Goal: Task Accomplishment & Management: Use online tool/utility

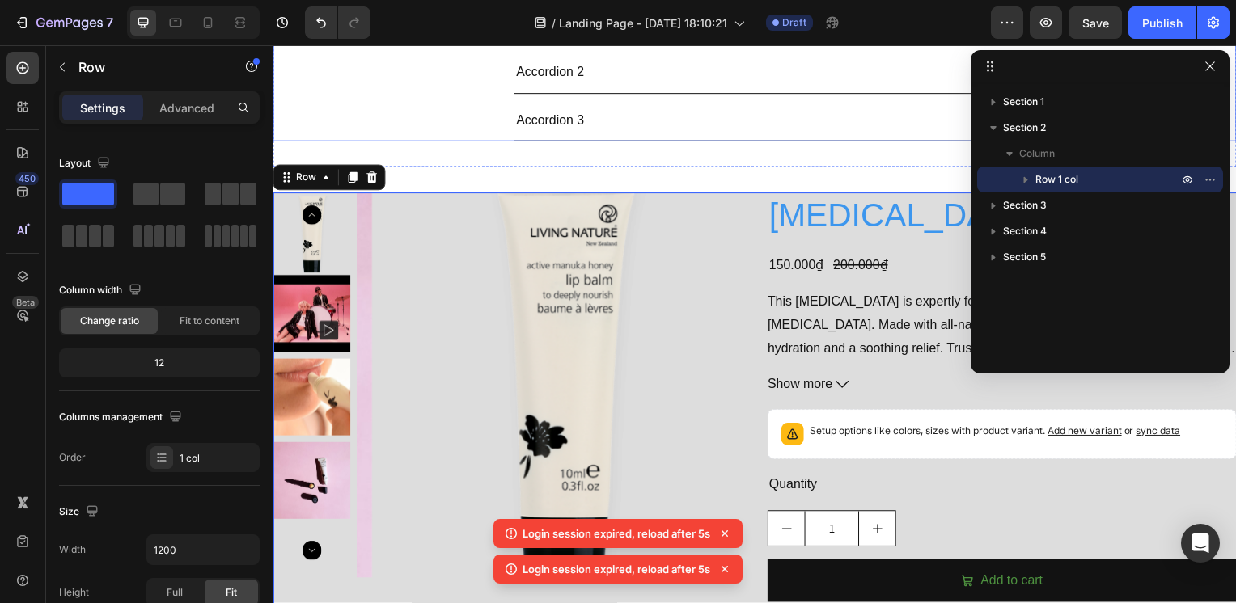
scroll to position [472, 0]
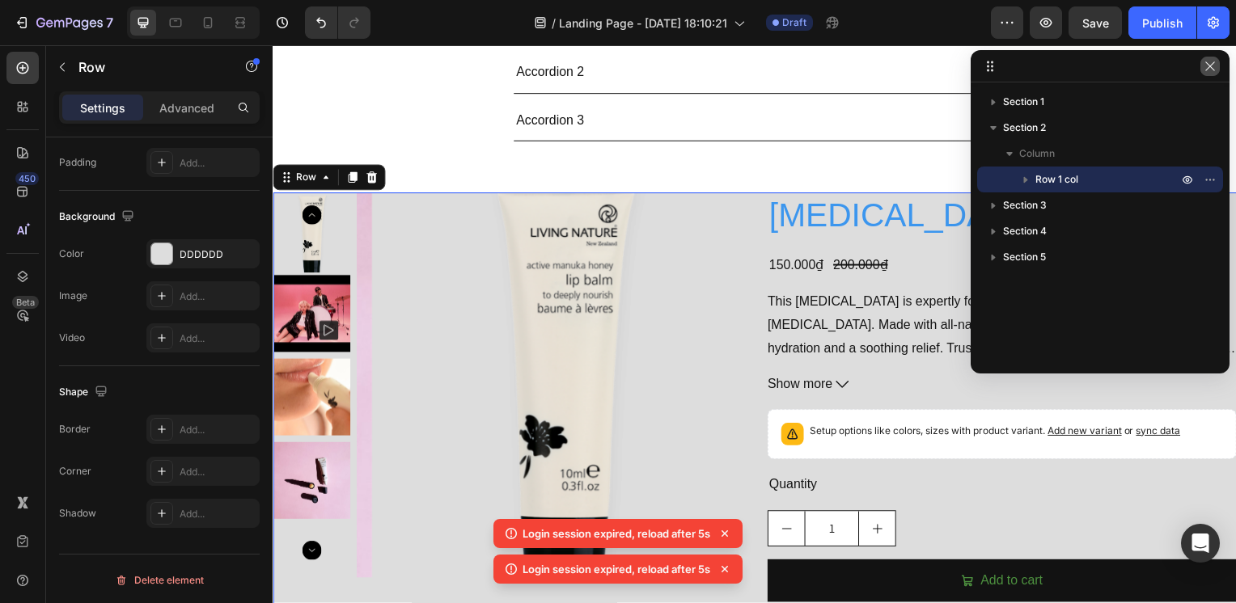
click at [1213, 66] on icon "button" at bounding box center [1210, 66] width 13 height 13
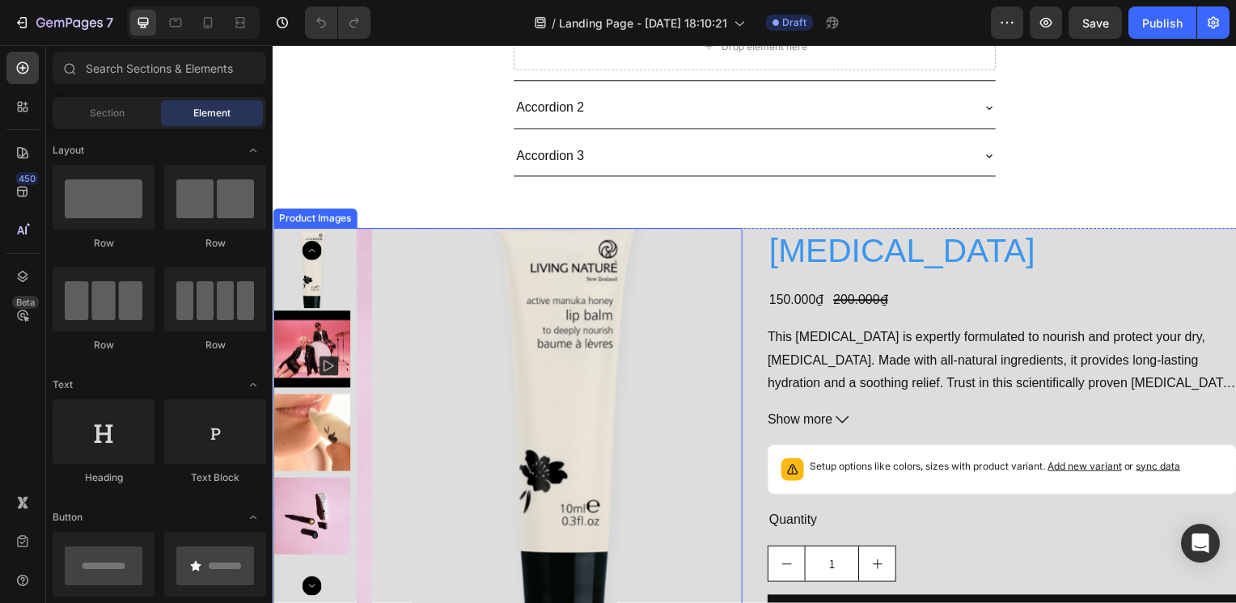
scroll to position [162, 0]
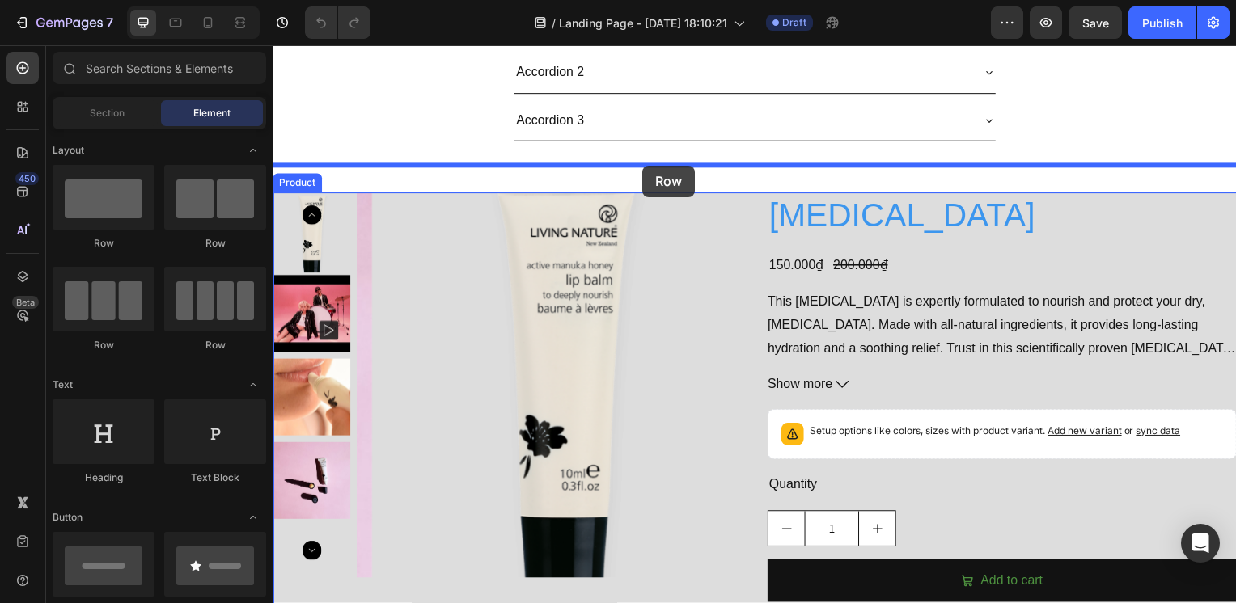
drag, startPoint x: 404, startPoint y: 260, endPoint x: 630, endPoint y: 171, distance: 243.7
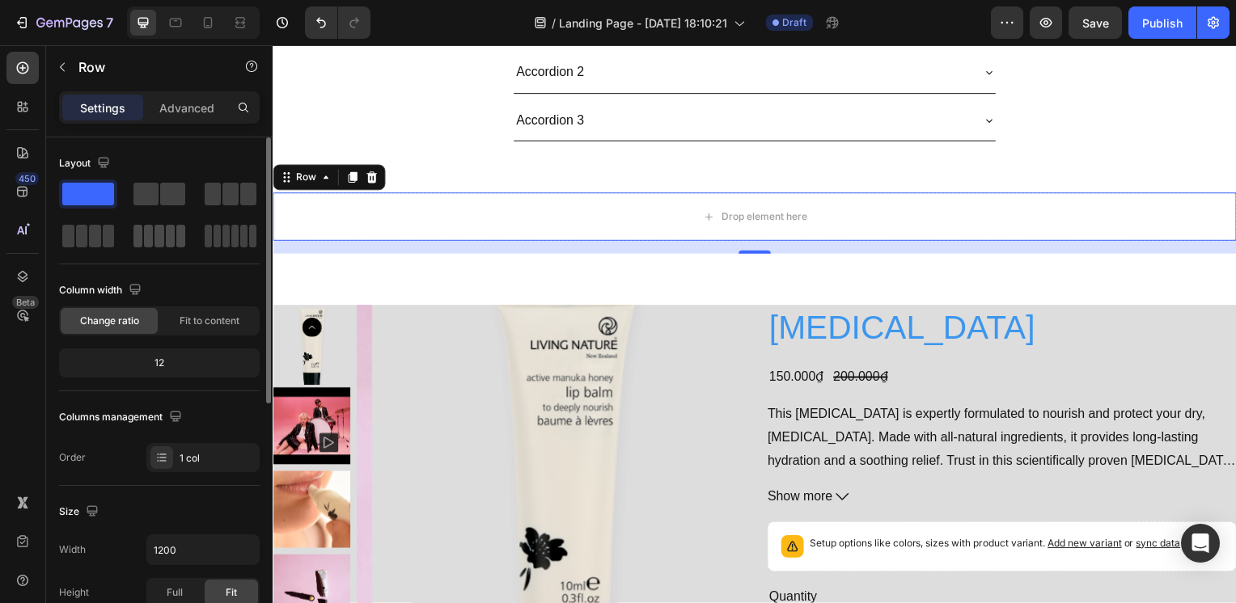
click at [172, 243] on span at bounding box center [170, 236] width 9 height 23
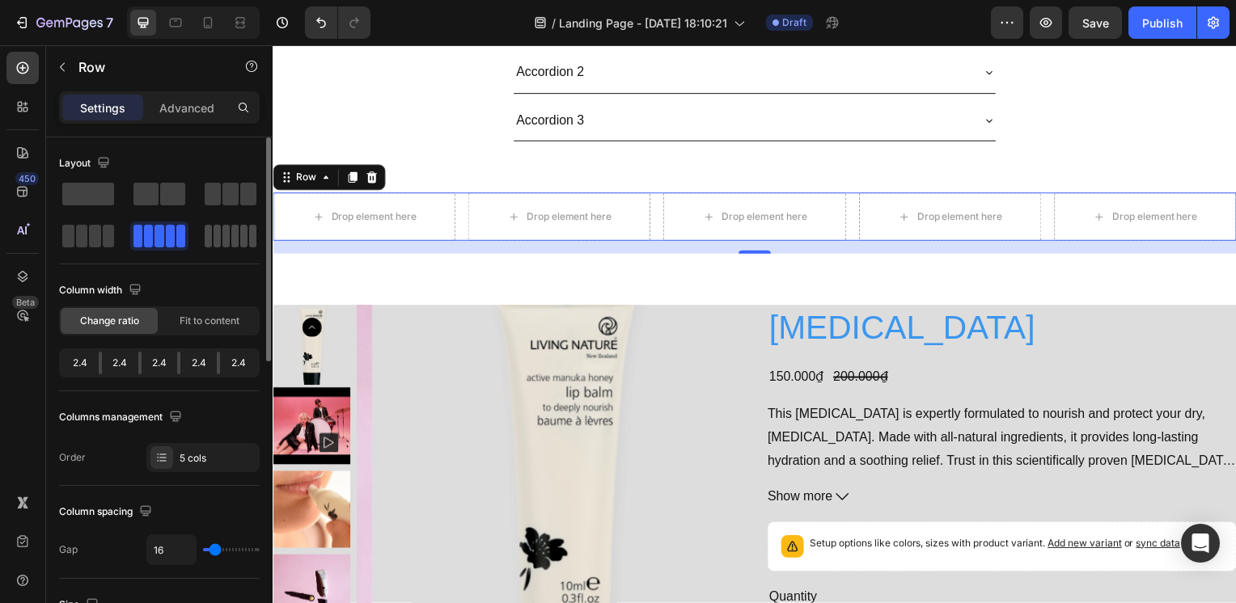
click at [240, 243] on span at bounding box center [243, 236] width 7 height 23
type input "2"
type input "0"
drag, startPoint x: 216, startPoint y: 555, endPoint x: 185, endPoint y: 555, distance: 30.7
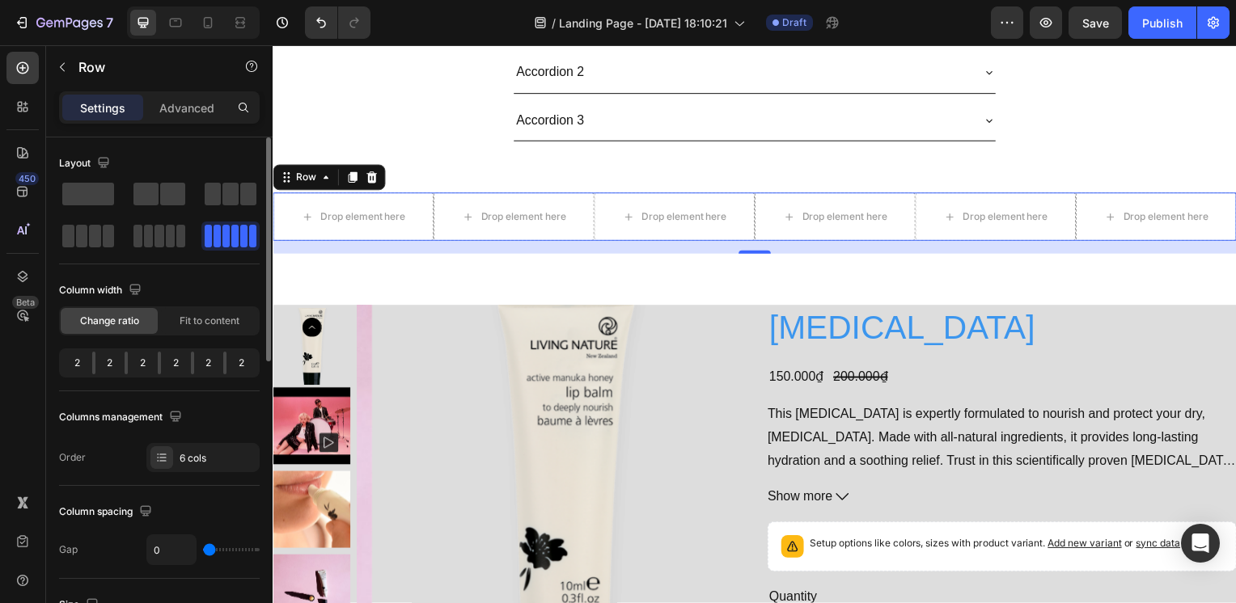
type input "0"
click at [203, 552] on input "range" at bounding box center [231, 549] width 57 height 3
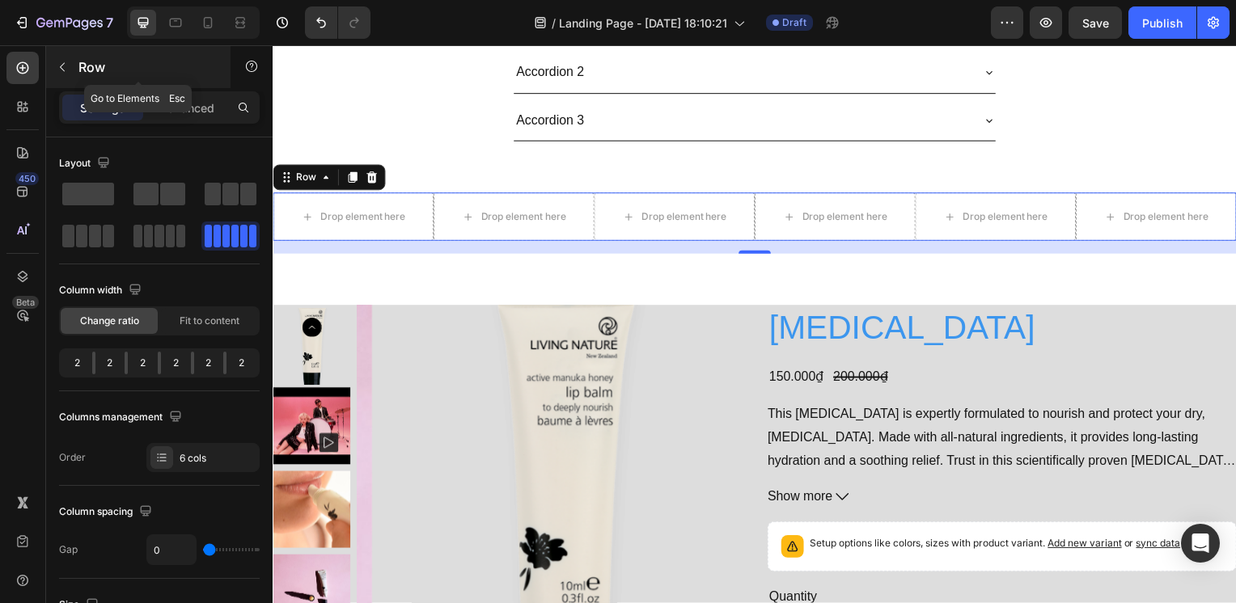
click at [116, 48] on div "Row" at bounding box center [138, 67] width 184 height 42
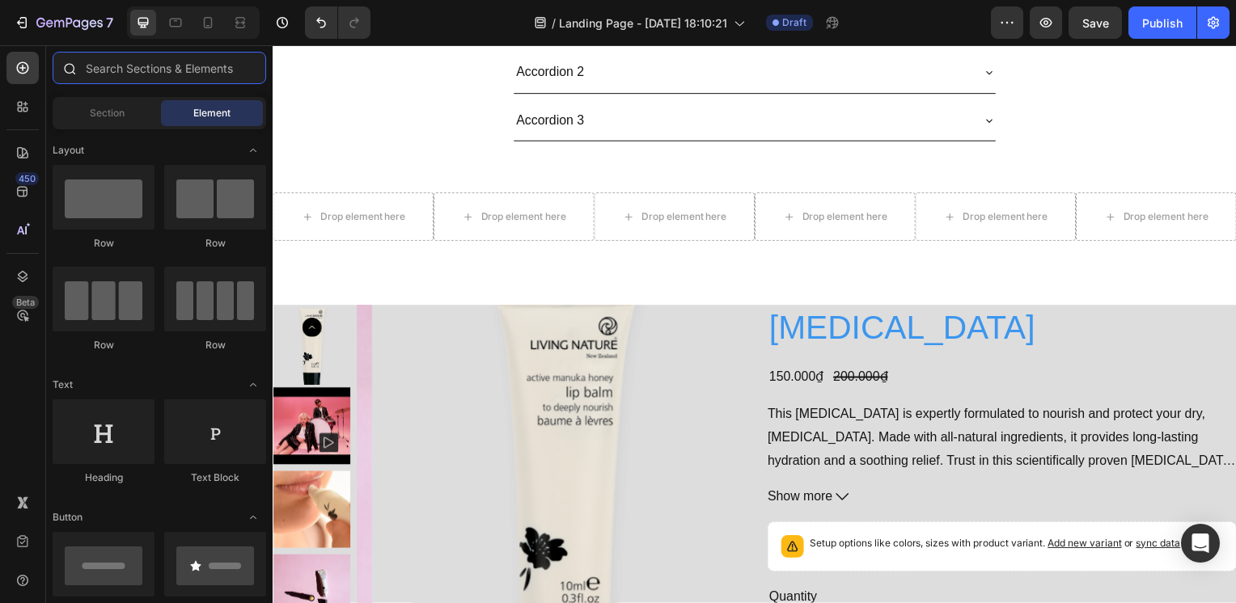
click at [142, 73] on input "text" at bounding box center [160, 68] width 214 height 32
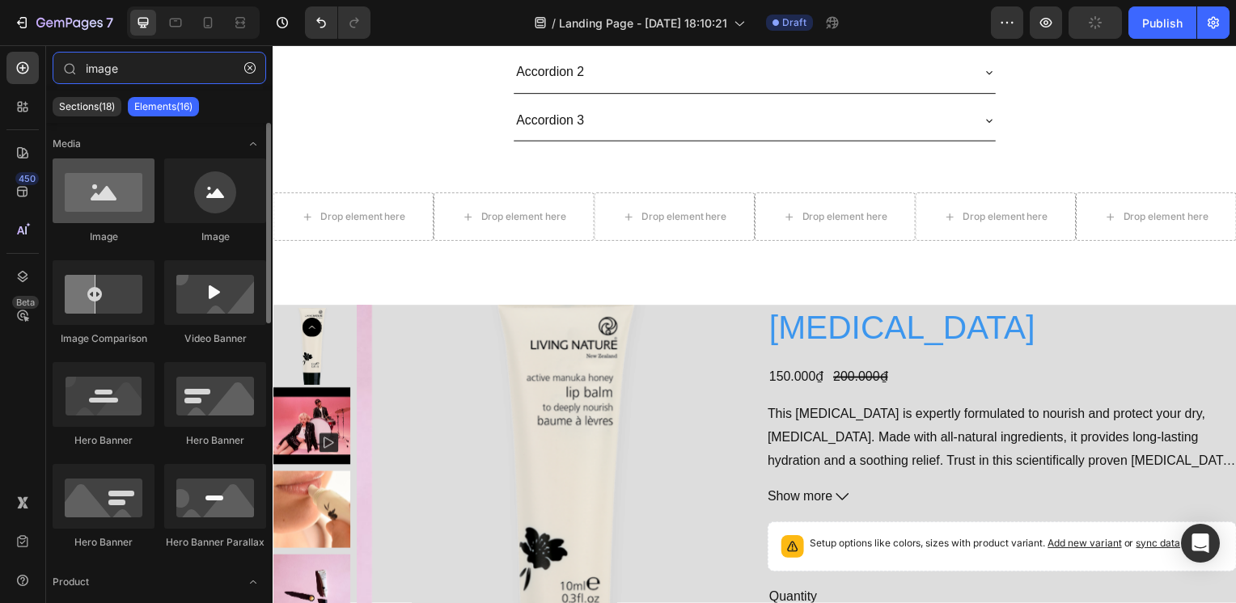
type input "image"
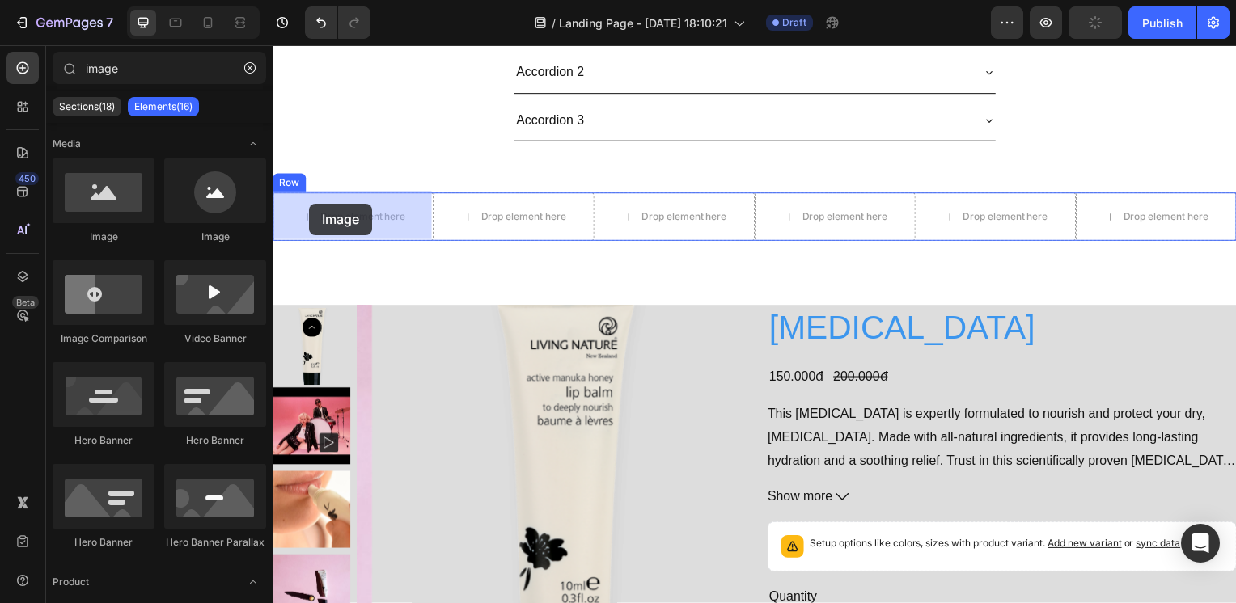
drag, startPoint x: 392, startPoint y: 254, endPoint x: 282, endPoint y: 203, distance: 122.0
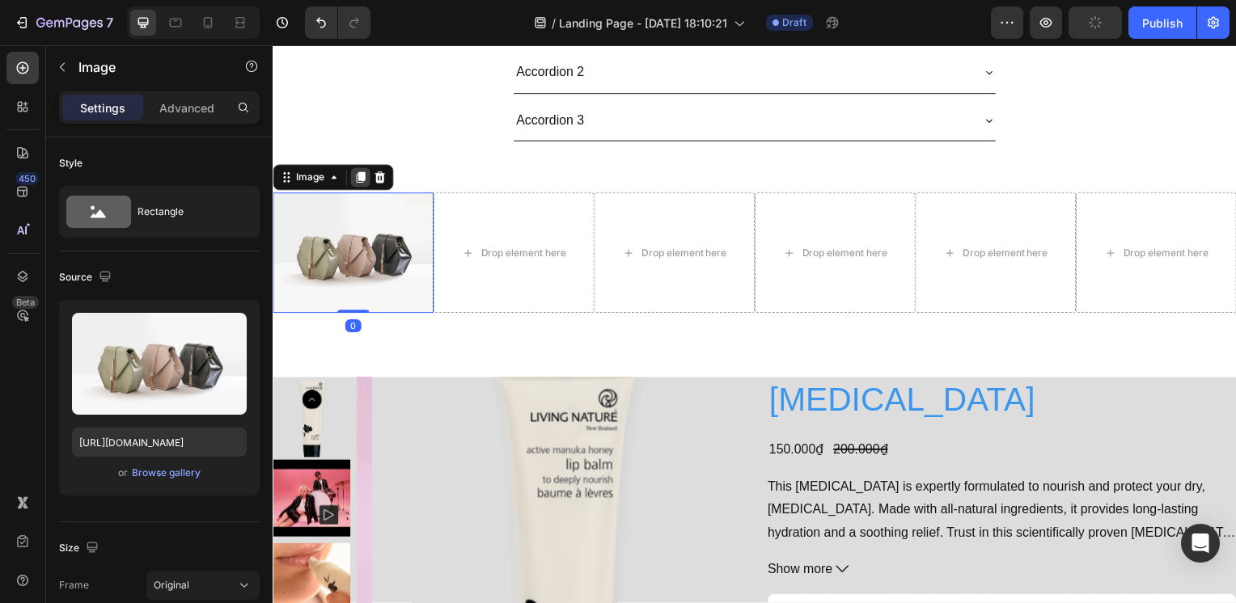
click at [366, 181] on icon at bounding box center [360, 178] width 13 height 13
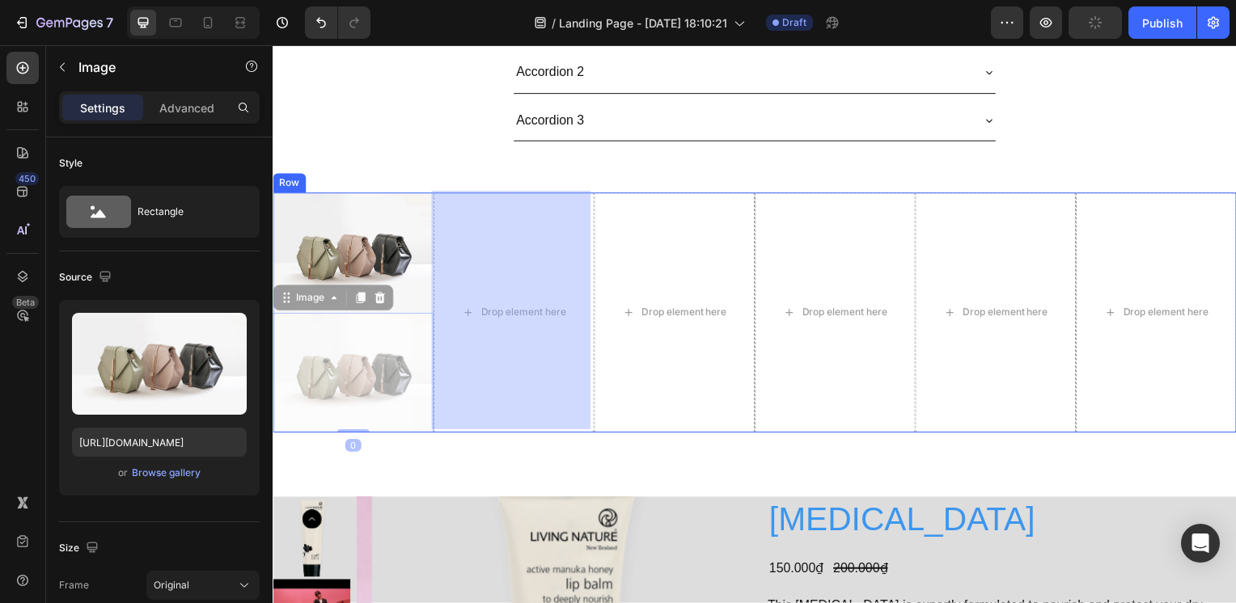
drag, startPoint x: 366, startPoint y: 359, endPoint x: 487, endPoint y: 289, distance: 140.3
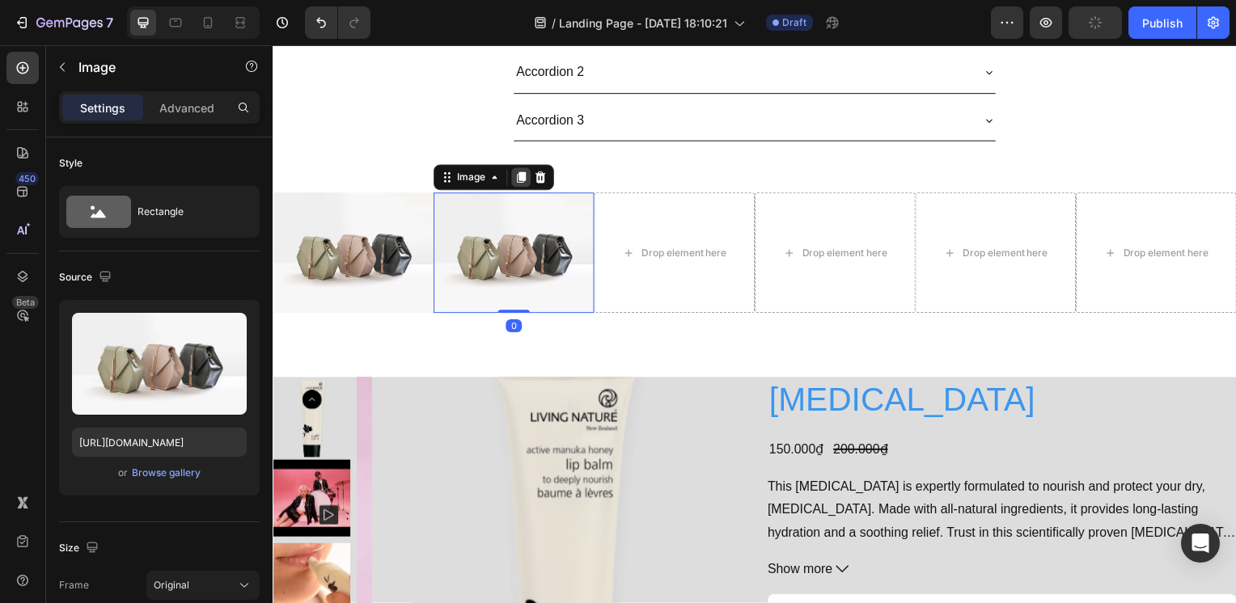
click at [519, 180] on icon at bounding box center [523, 179] width 9 height 11
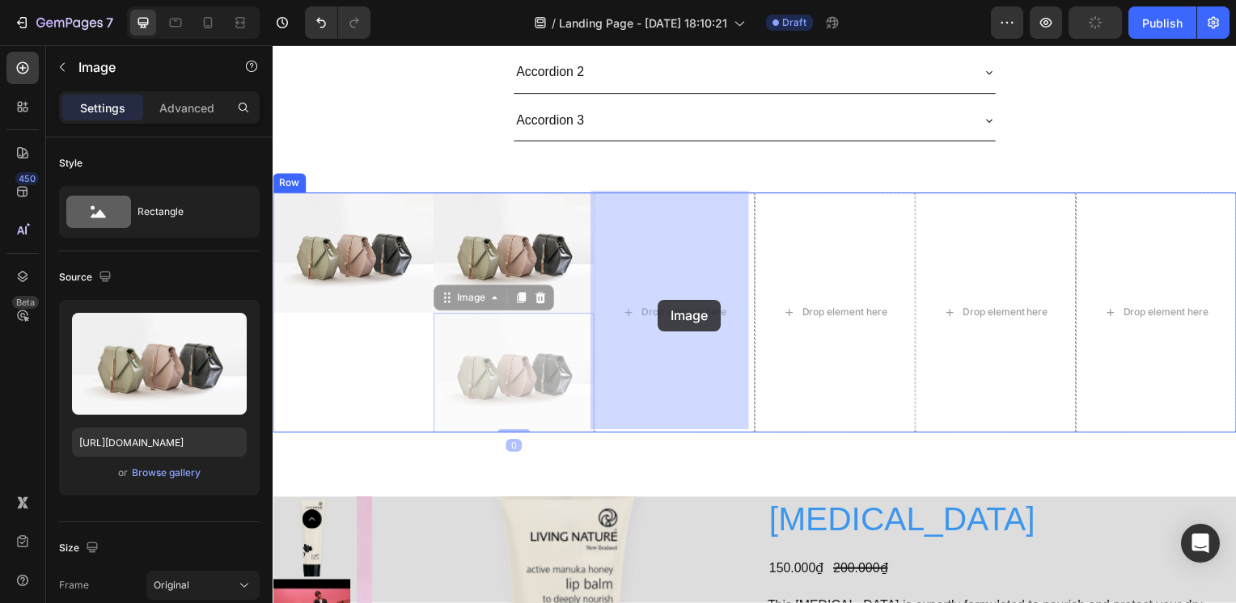
drag, startPoint x: 506, startPoint y: 379, endPoint x: 661, endPoint y: 302, distance: 172.9
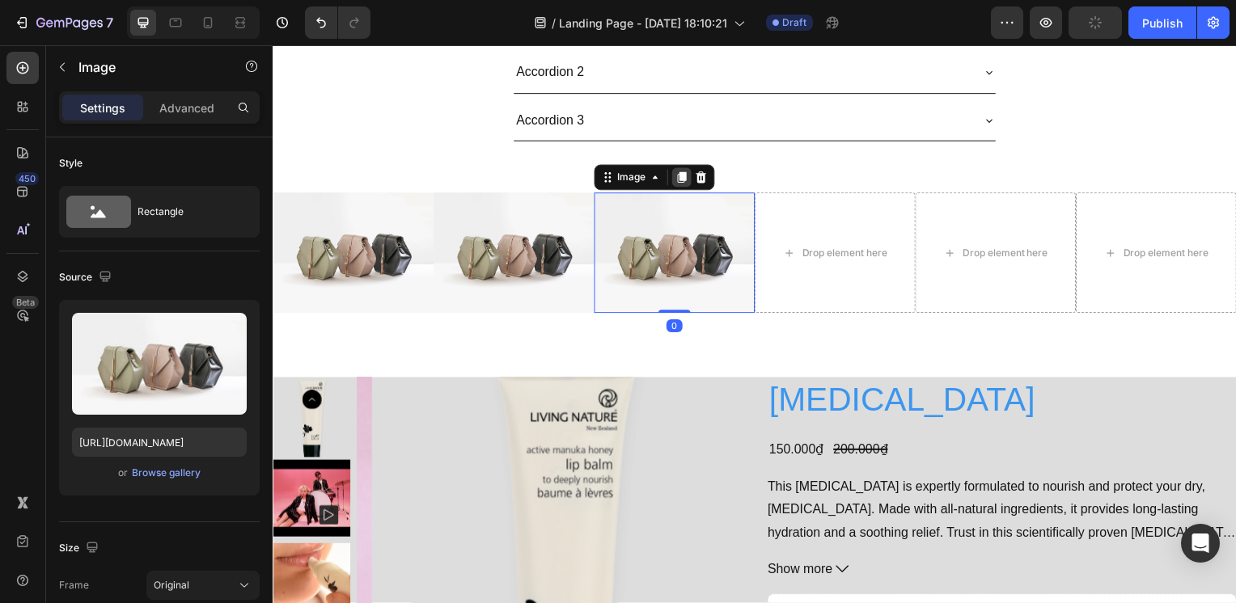
click at [680, 175] on icon at bounding box center [684, 179] width 9 height 11
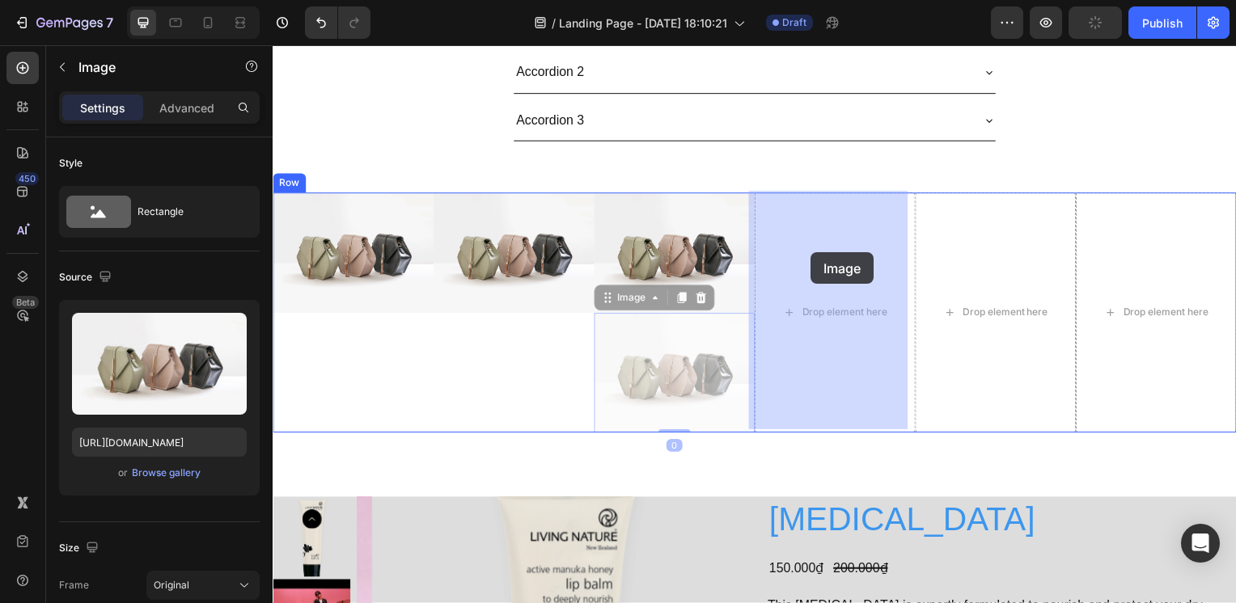
drag, startPoint x: 709, startPoint y: 322, endPoint x: 814, endPoint y: 254, distance: 125.2
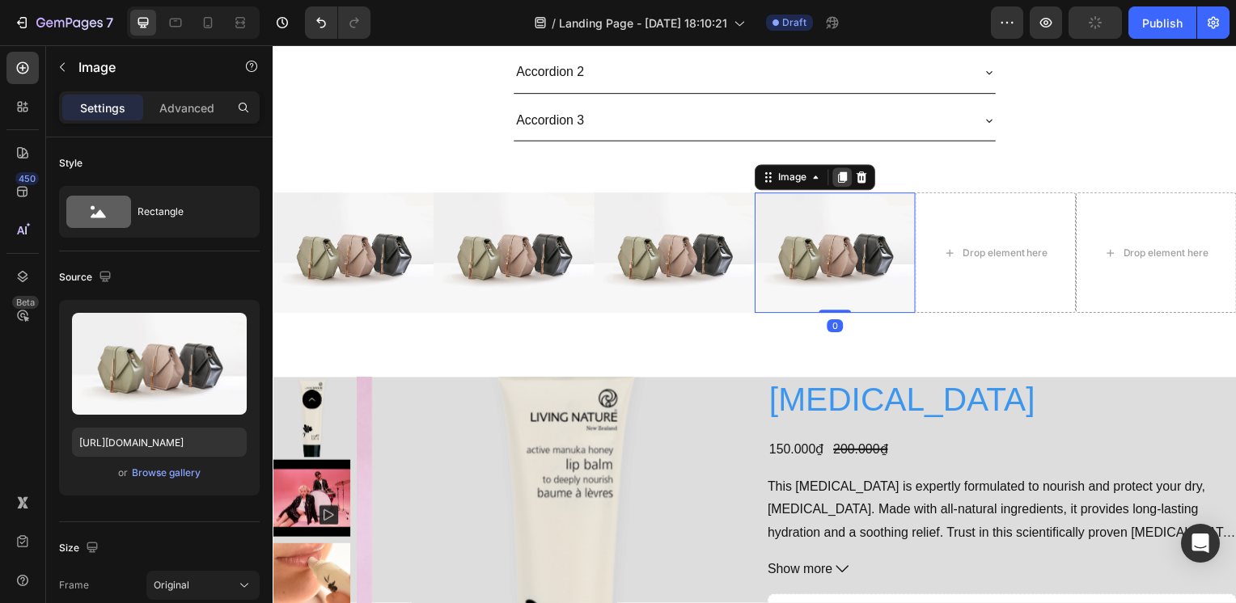
click at [840, 177] on icon at bounding box center [846, 178] width 13 height 13
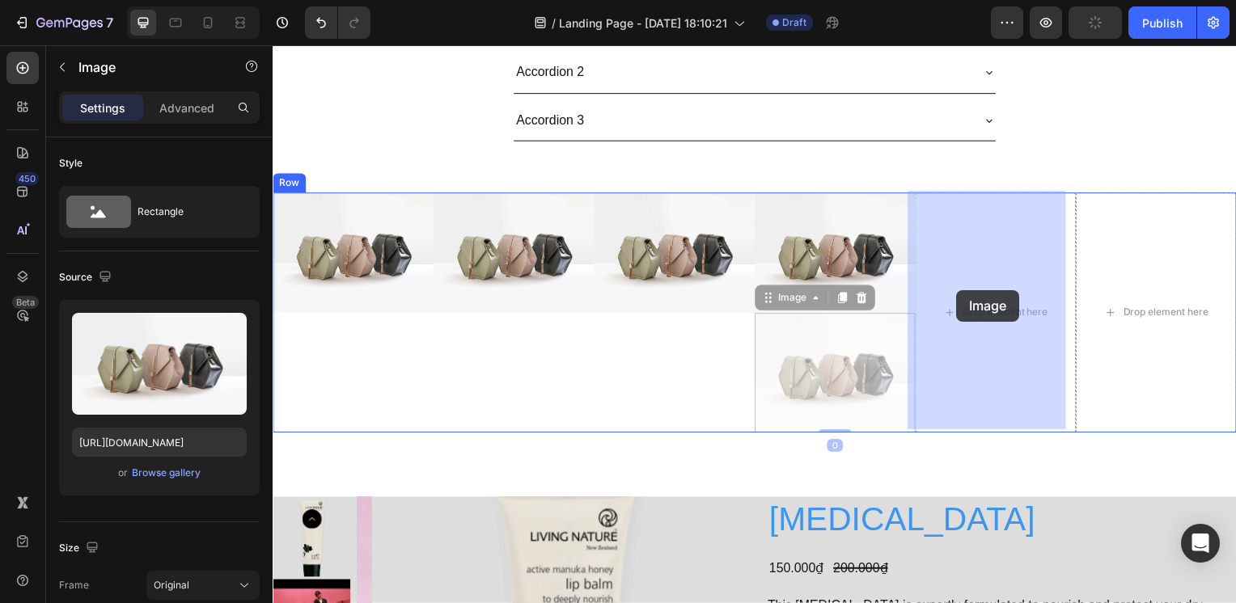
drag, startPoint x: 809, startPoint y: 398, endPoint x: 967, endPoint y: 289, distance: 191.9
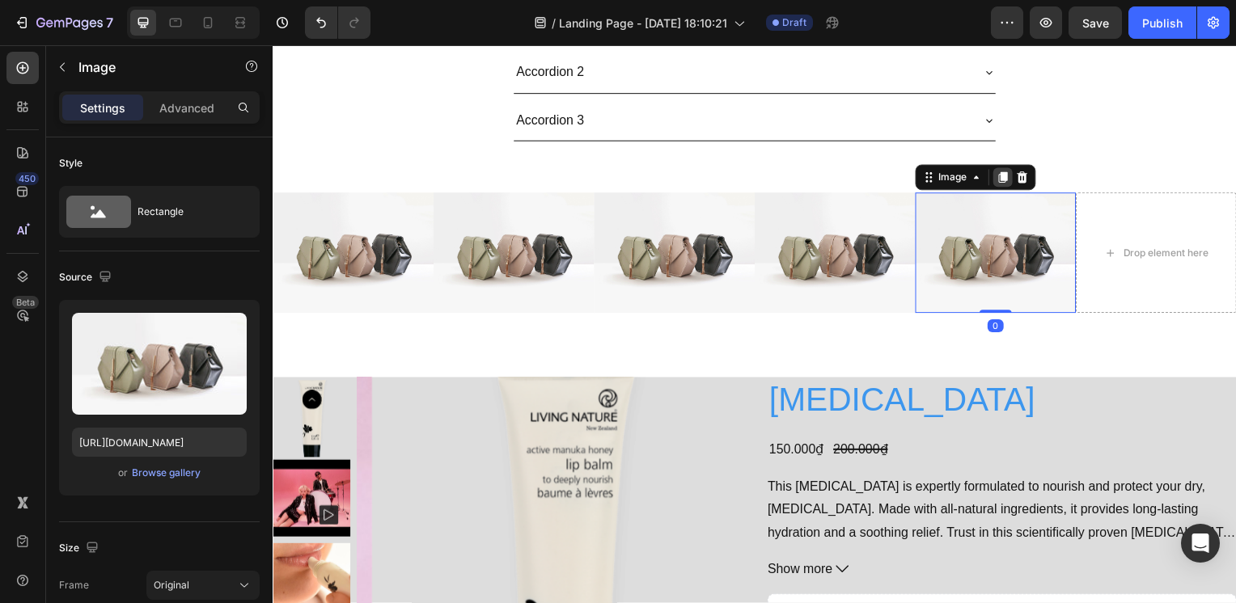
click at [1004, 177] on icon at bounding box center [1007, 178] width 13 height 13
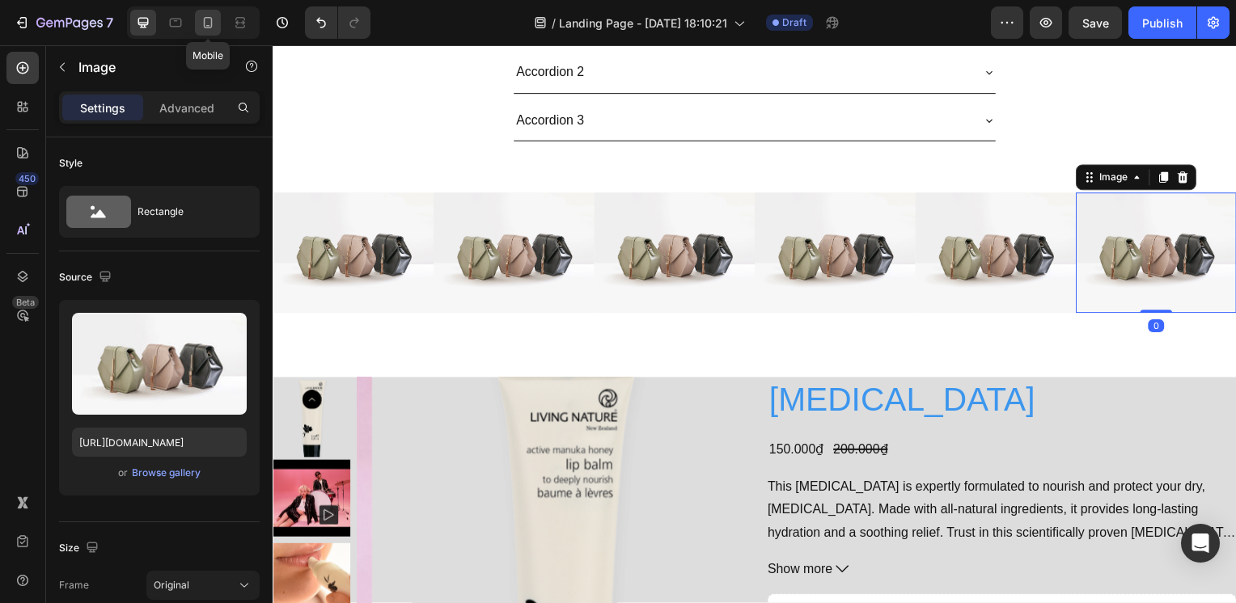
click at [218, 31] on div at bounding box center [208, 23] width 26 height 26
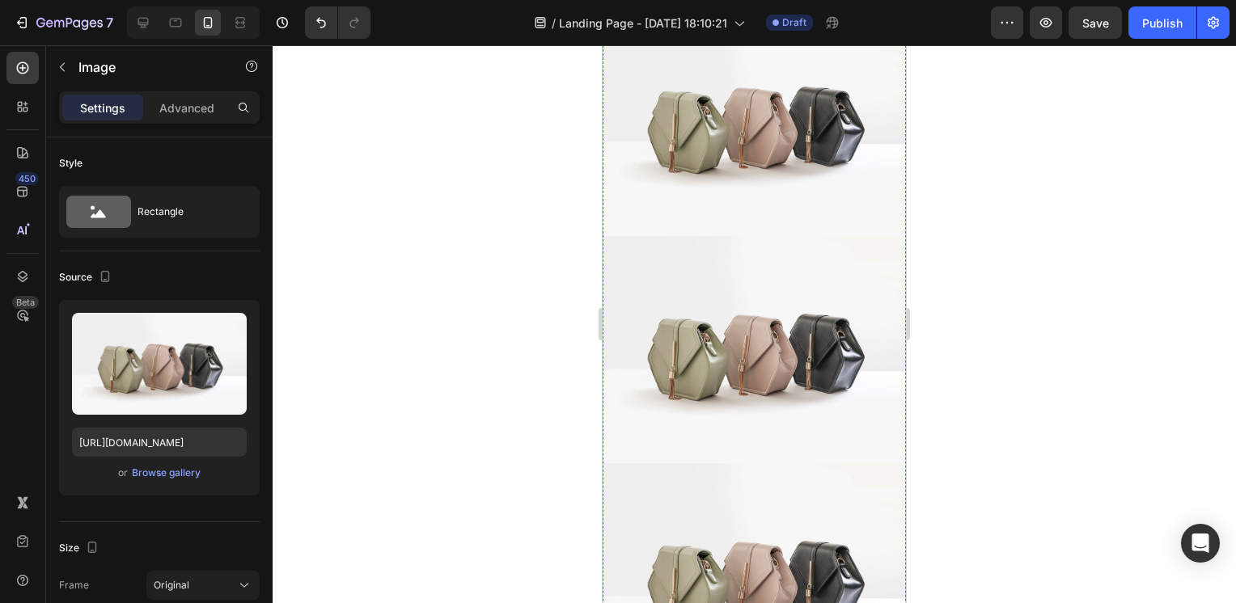
scroll to position [204, 0]
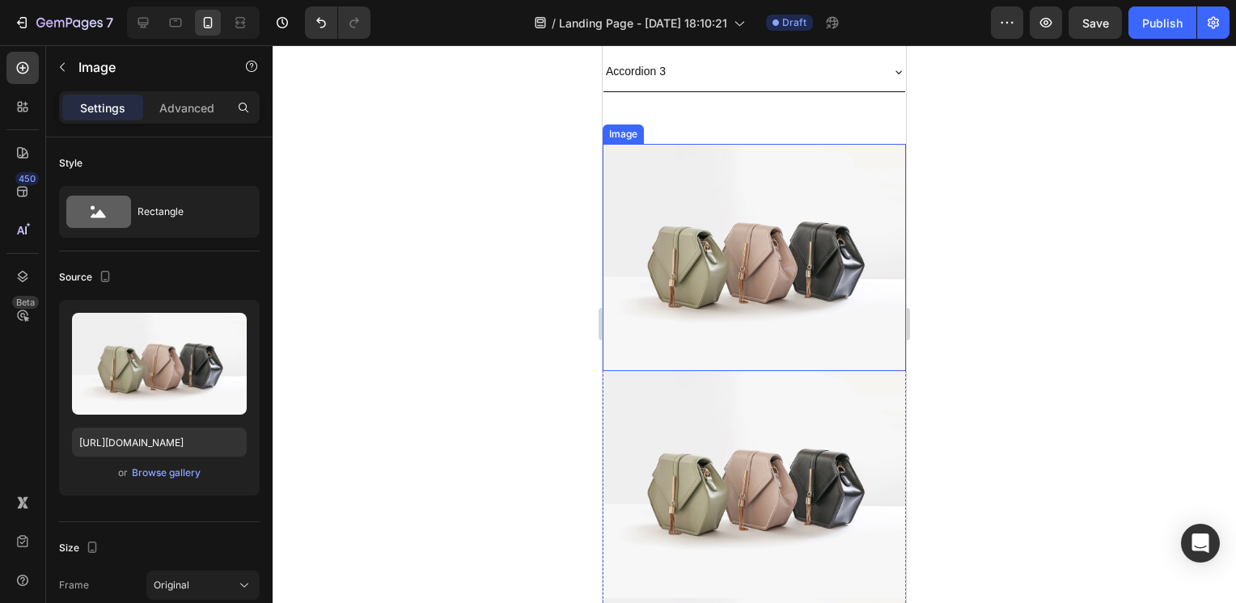
click at [727, 255] on img at bounding box center [754, 257] width 303 height 227
click at [639, 127] on div "Image" at bounding box center [640, 128] width 35 height 15
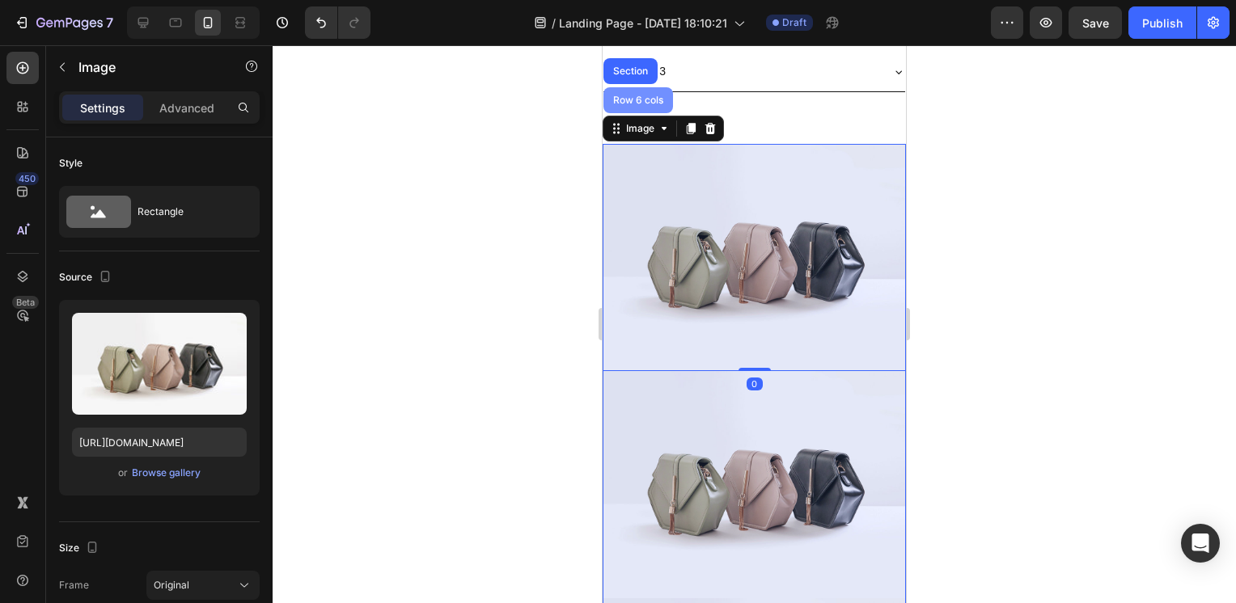
click at [641, 100] on div "Row 6 cols" at bounding box center [638, 100] width 57 height 10
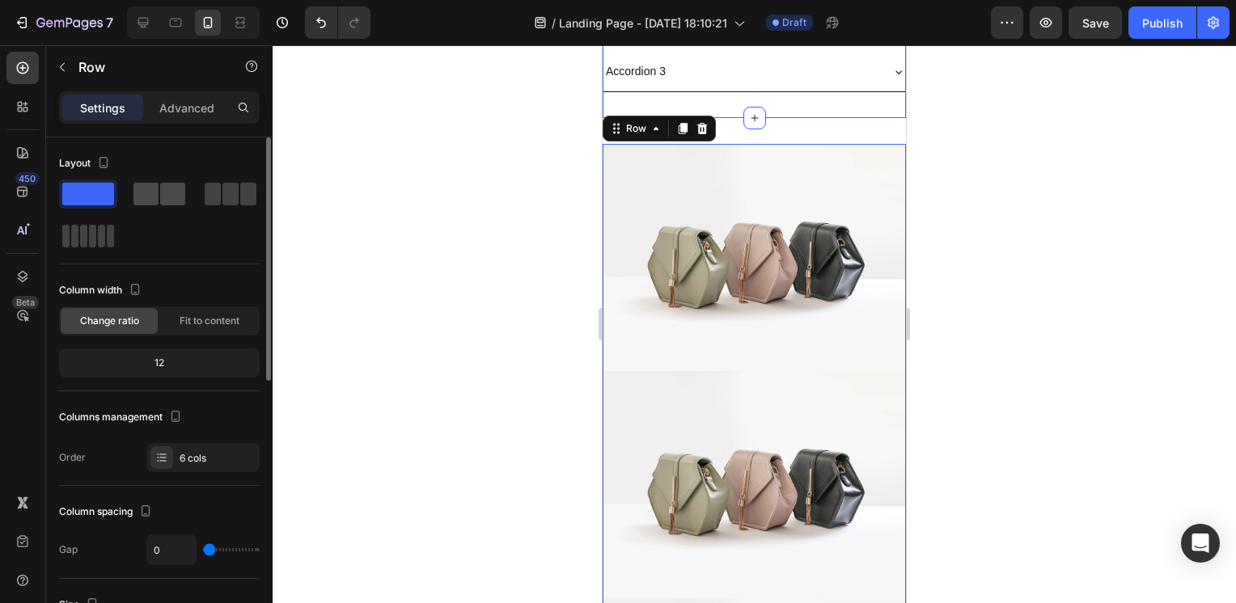
click at [171, 193] on span at bounding box center [172, 194] width 25 height 23
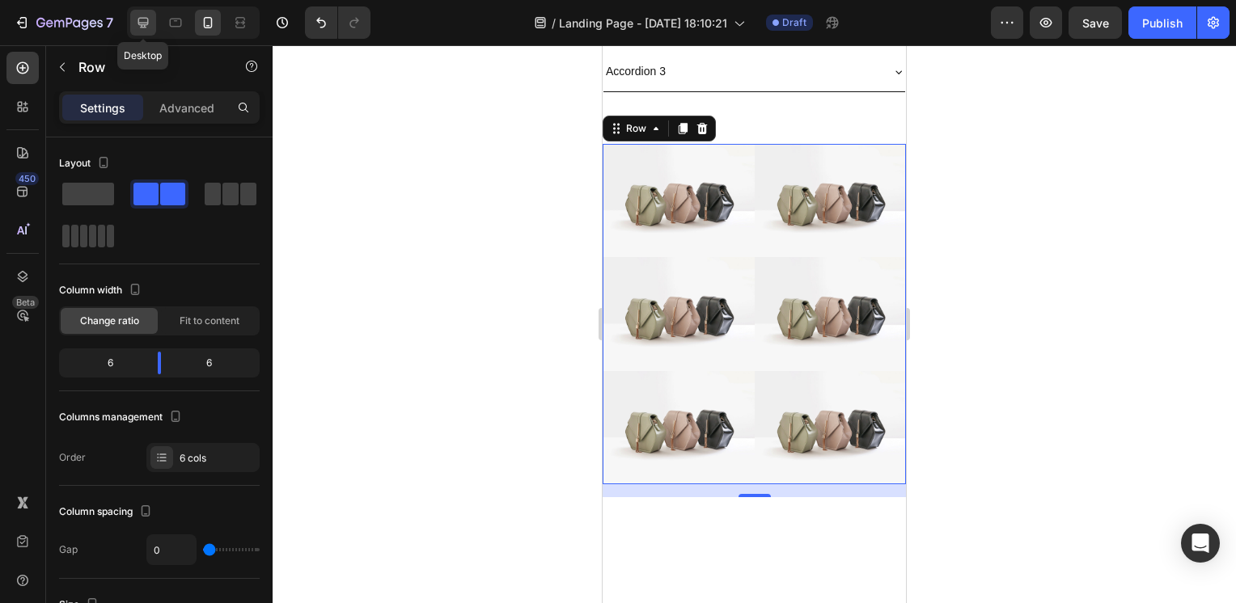
click at [146, 32] on div at bounding box center [143, 23] width 26 height 26
type input "1200"
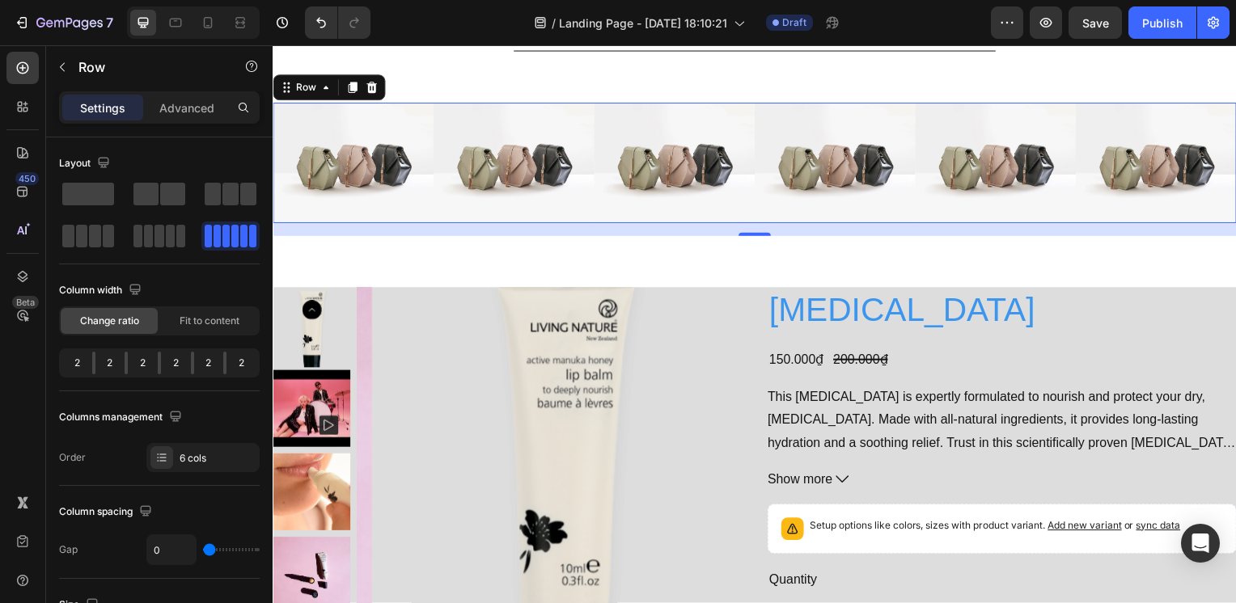
scroll to position [252, 0]
click at [139, 65] on p "Row" at bounding box center [147, 66] width 138 height 19
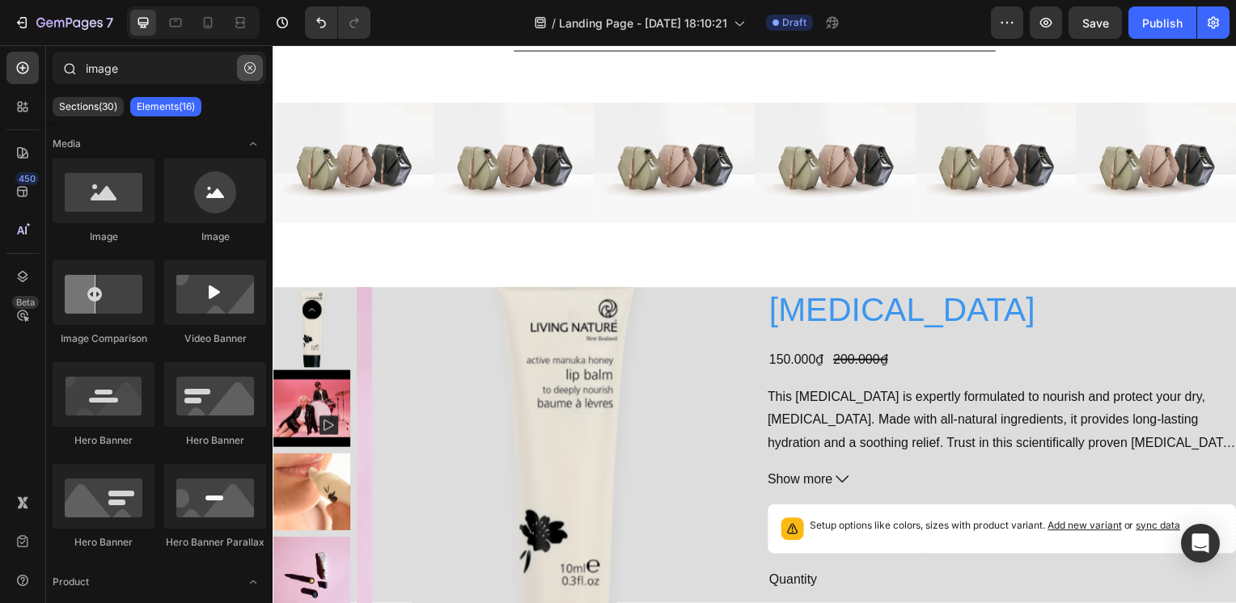
click at [247, 66] on icon "button" at bounding box center [249, 67] width 11 height 11
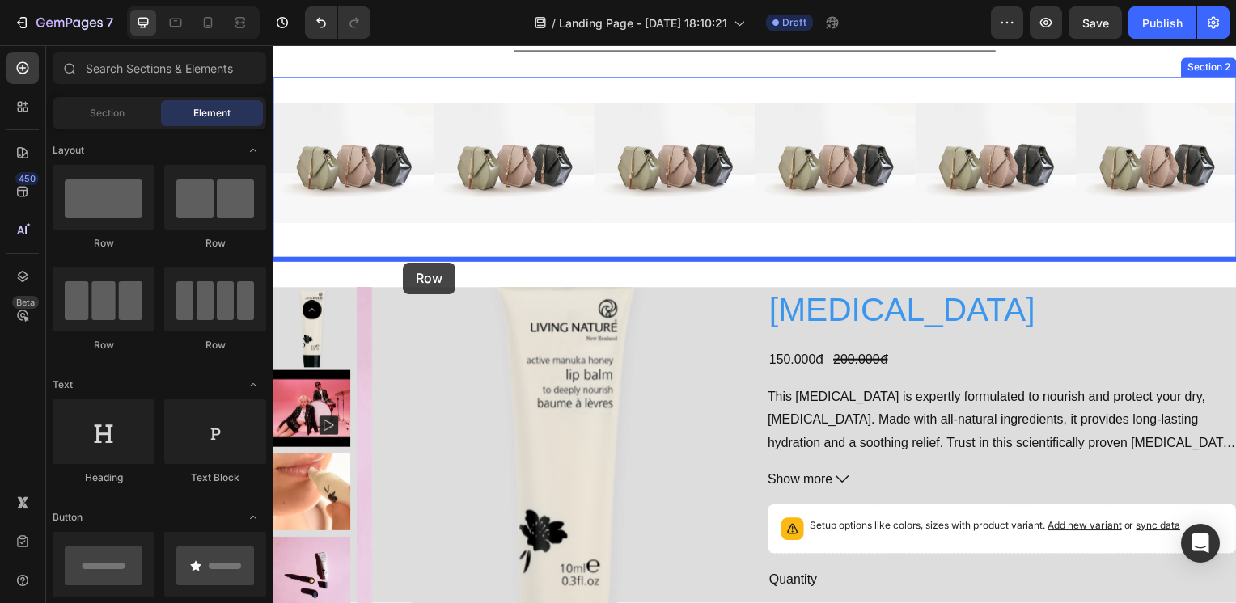
drag, startPoint x: 395, startPoint y: 255, endPoint x: 404, endPoint y: 265, distance: 13.2
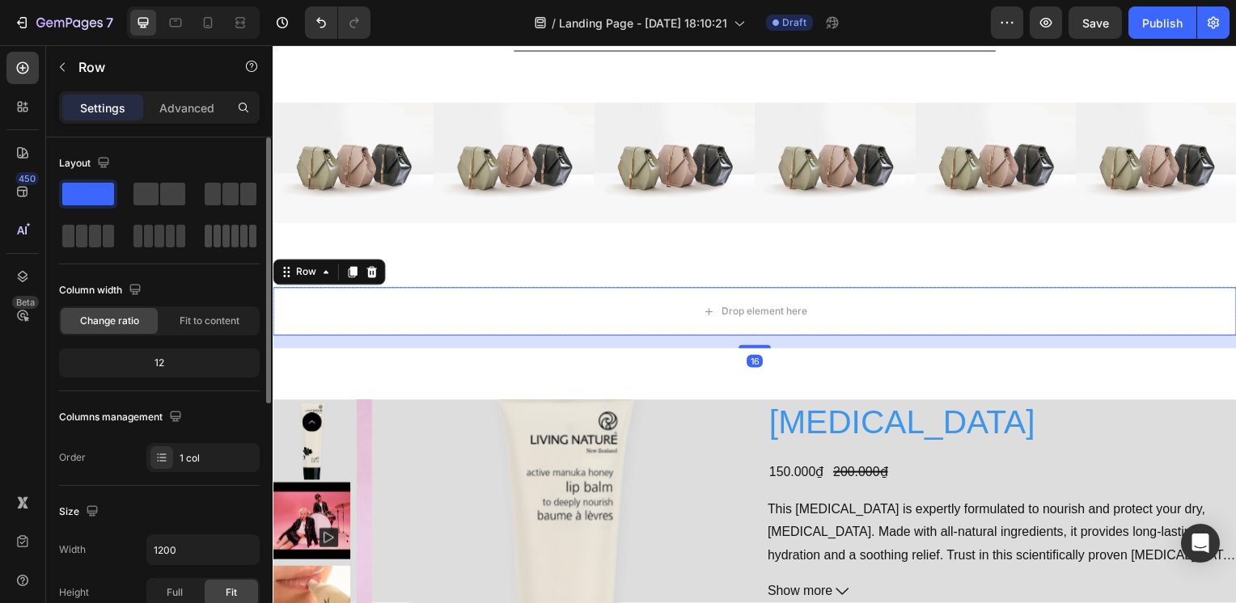
click at [235, 242] on span at bounding box center [234, 236] width 7 height 23
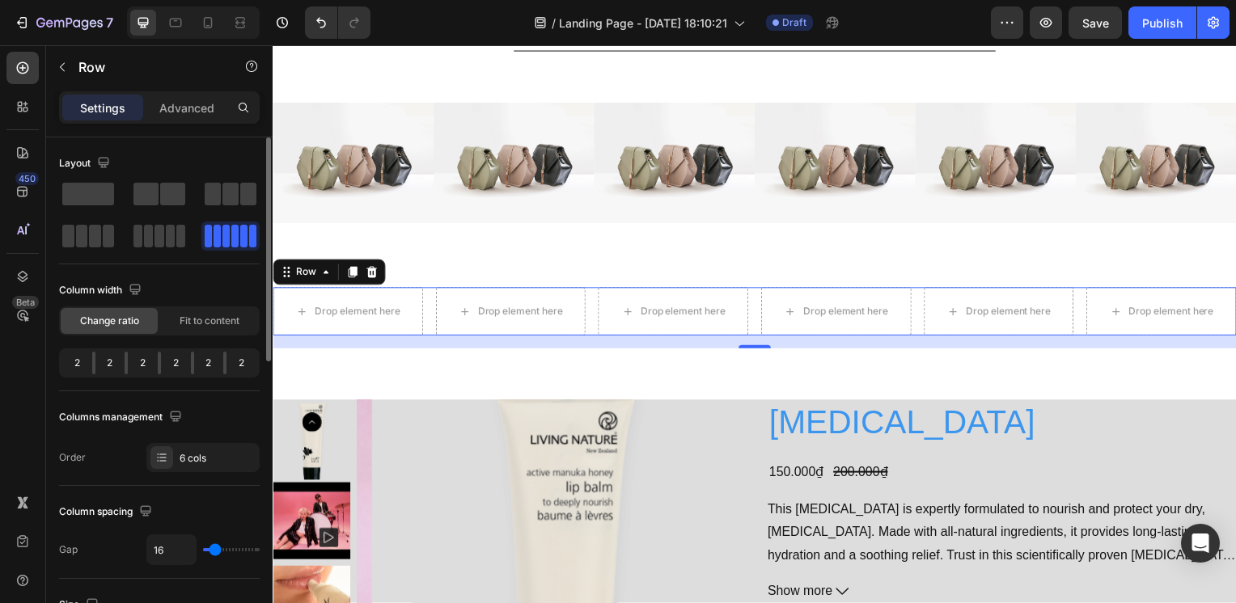
type input "11"
type input "0"
drag, startPoint x: 214, startPoint y: 543, endPoint x: 190, endPoint y: 545, distance: 24.4
type input "0"
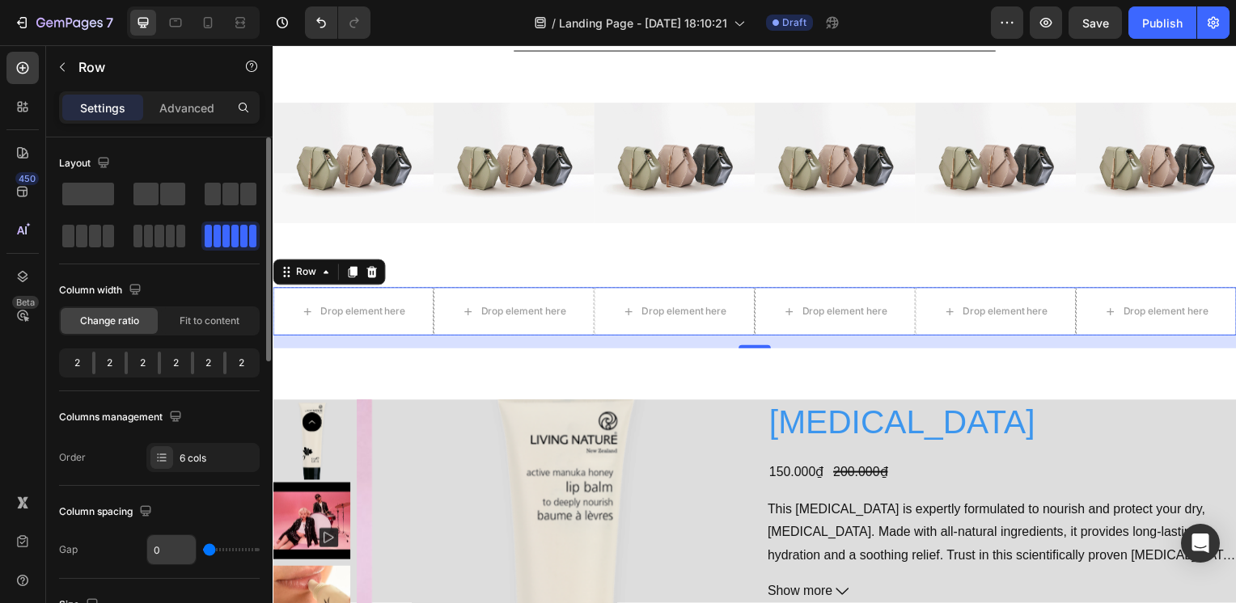
click at [203, 548] on input "range" at bounding box center [231, 549] width 57 height 3
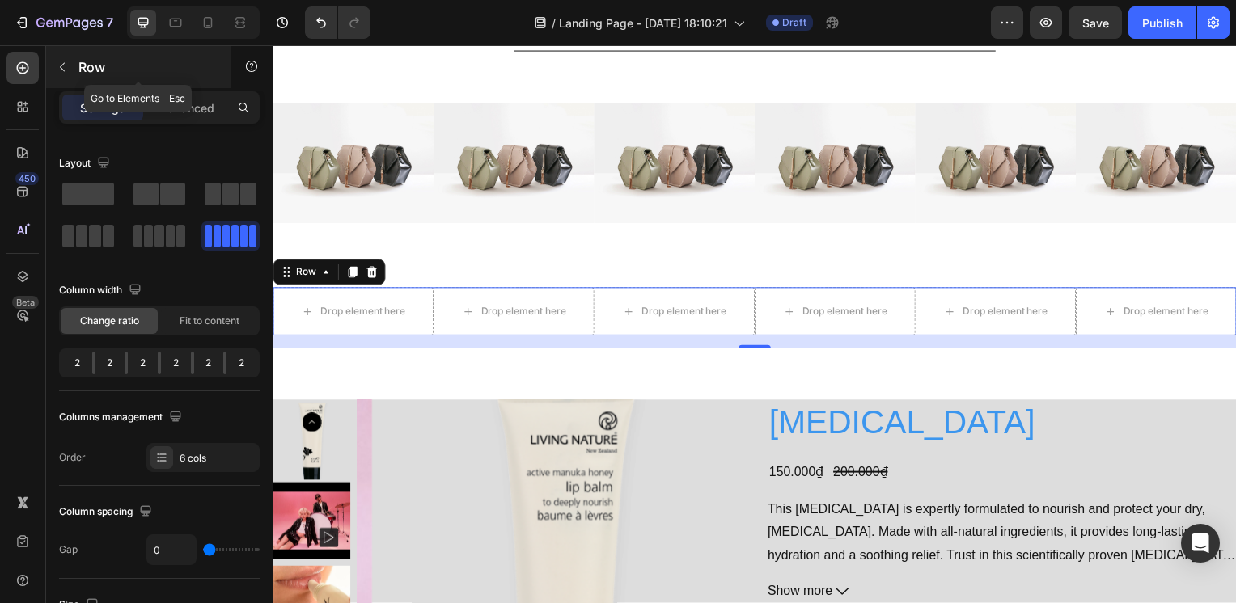
click at [88, 60] on p "Row" at bounding box center [147, 66] width 138 height 19
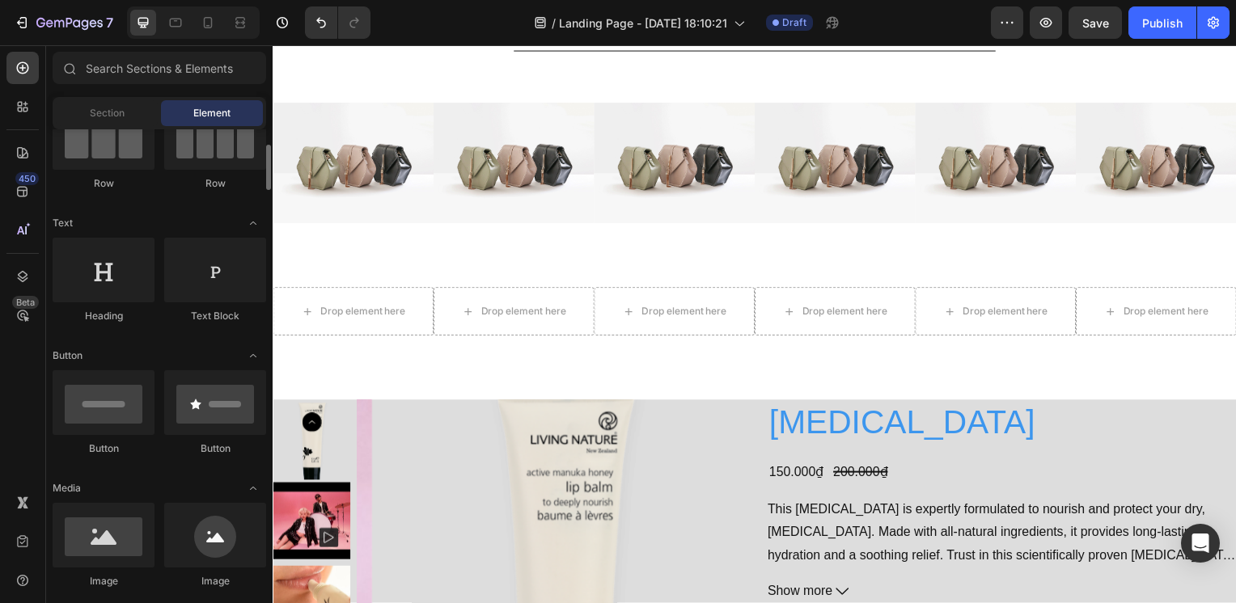
scroll to position [324, 0]
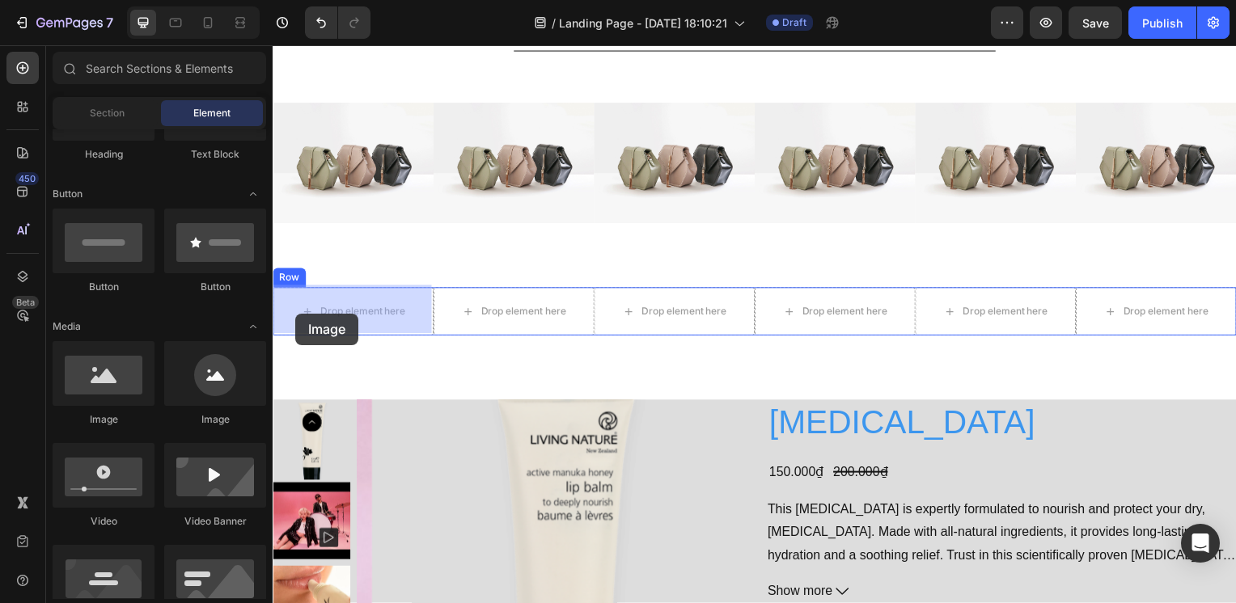
drag, startPoint x: 383, startPoint y: 427, endPoint x: 280, endPoint y: 319, distance: 149.3
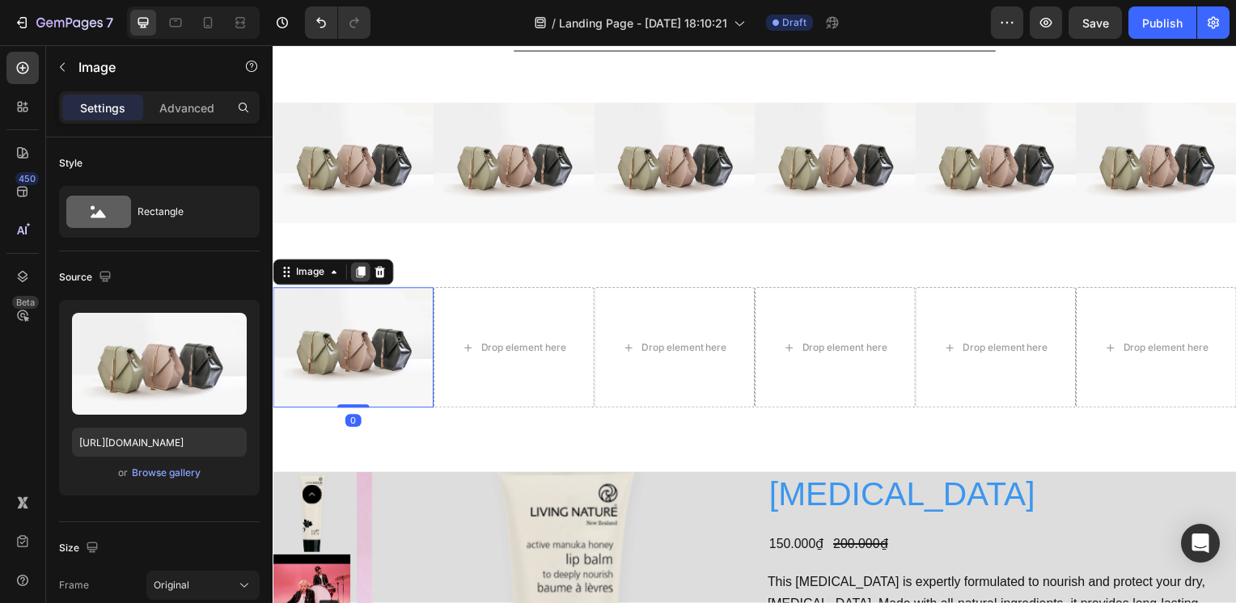
click at [362, 274] on icon at bounding box center [360, 274] width 13 height 13
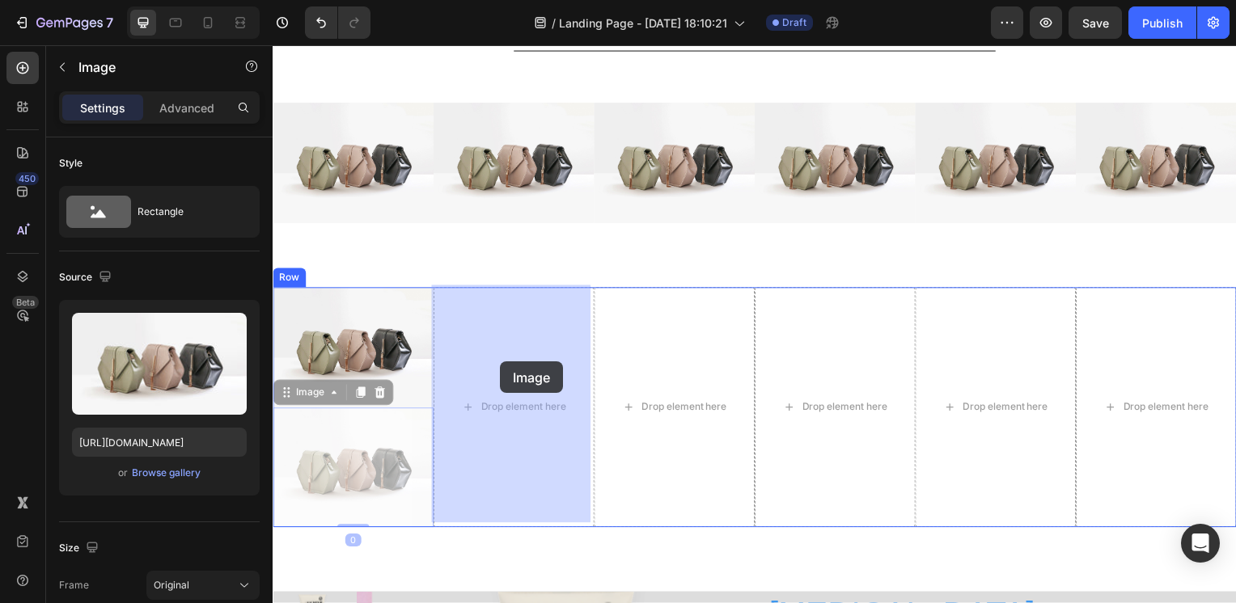
drag, startPoint x: 372, startPoint y: 443, endPoint x: 497, endPoint y: 366, distance: 146.8
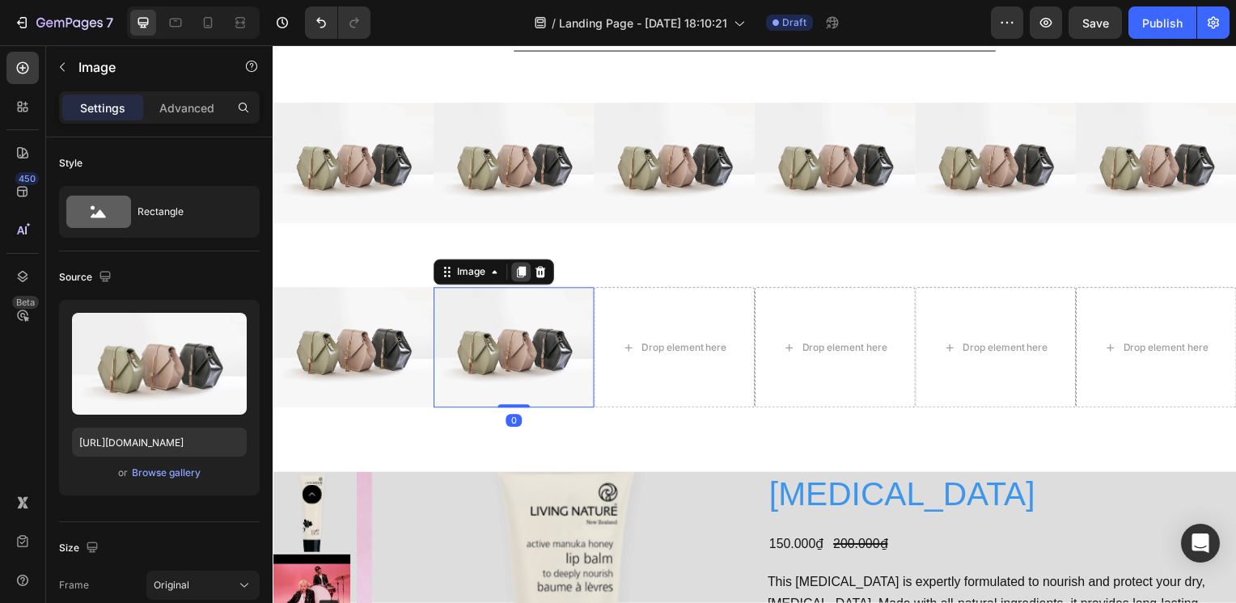
click at [523, 273] on icon at bounding box center [523, 274] width 9 height 11
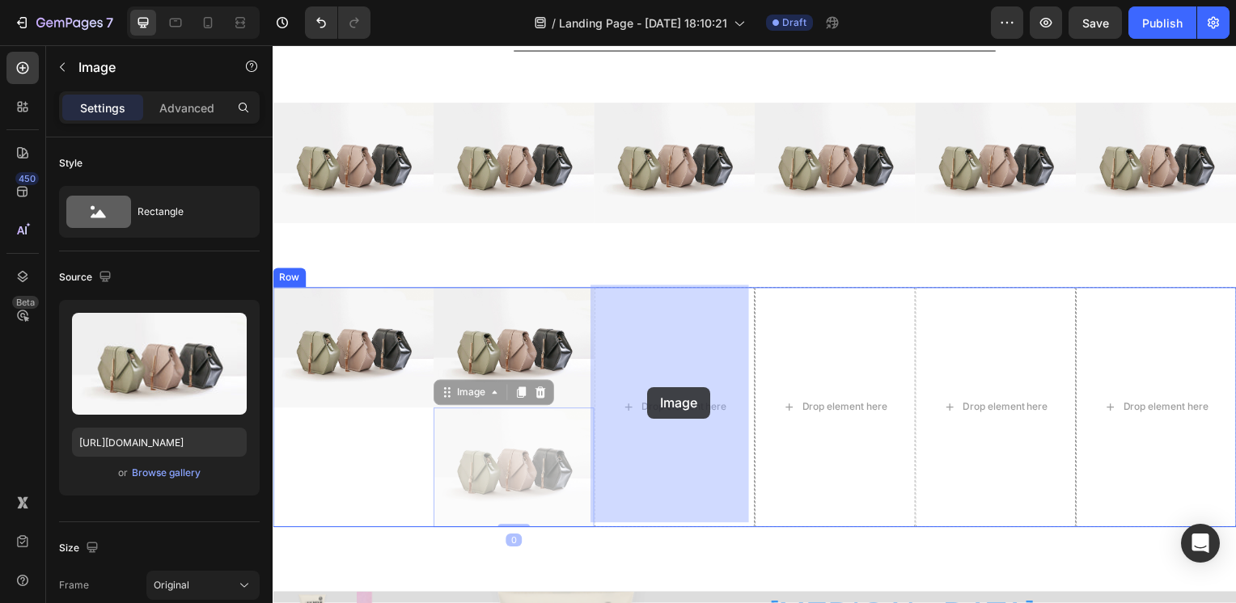
drag, startPoint x: 536, startPoint y: 467, endPoint x: 650, endPoint y: 390, distance: 137.5
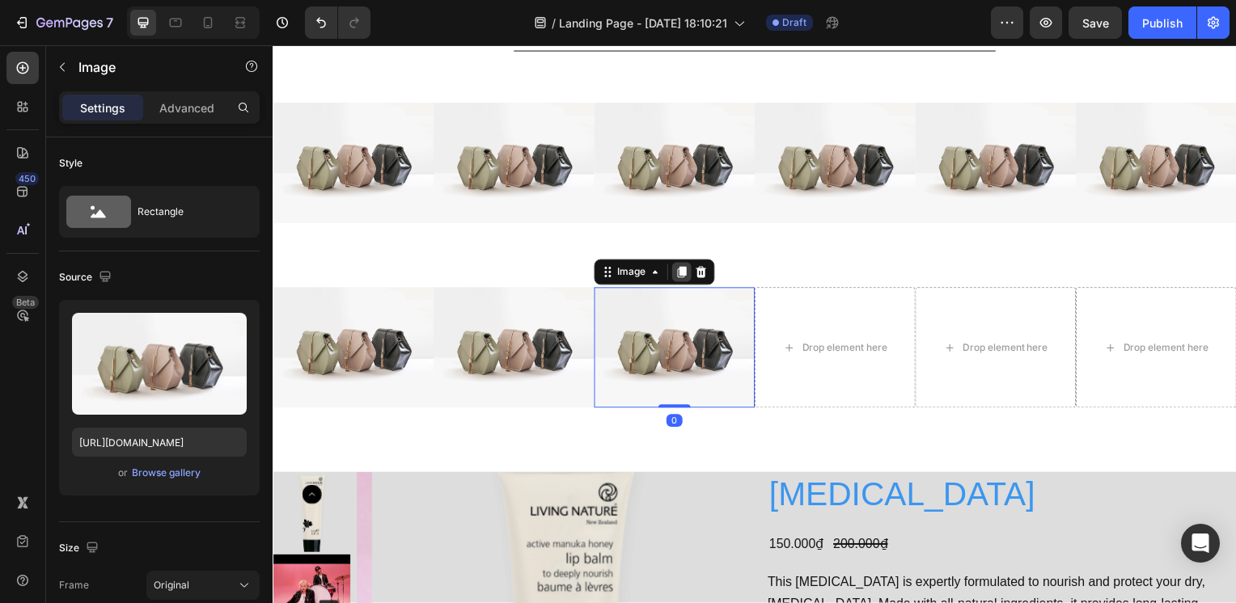
click at [676, 265] on div at bounding box center [684, 274] width 19 height 19
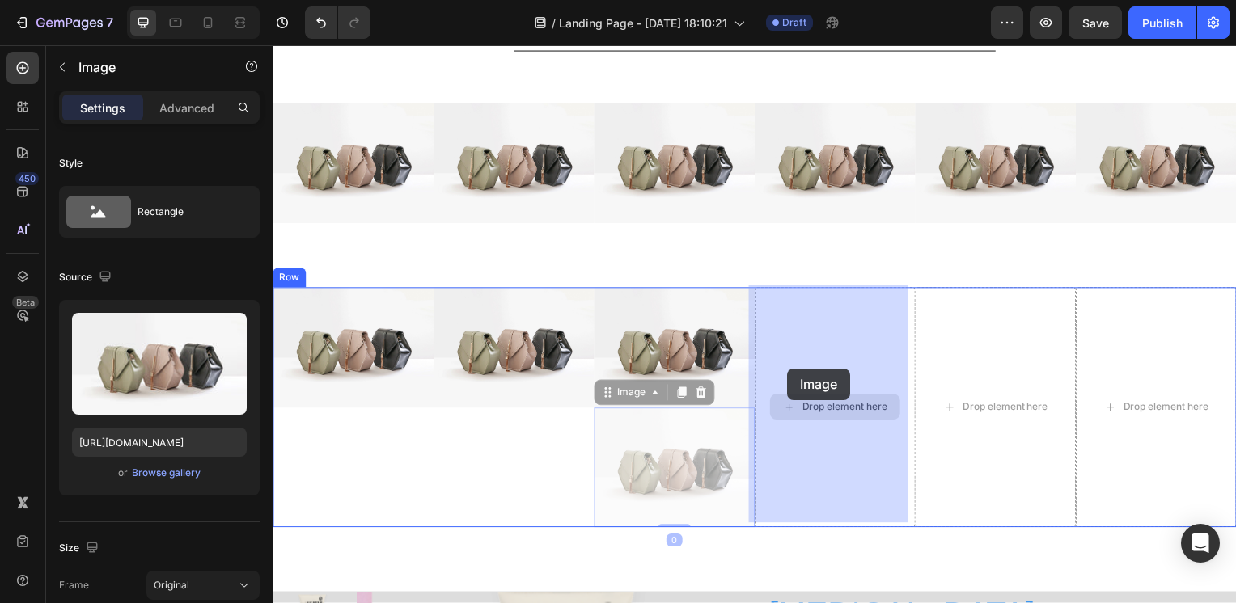
drag, startPoint x: 682, startPoint y: 430, endPoint x: 790, endPoint y: 372, distance: 122.7
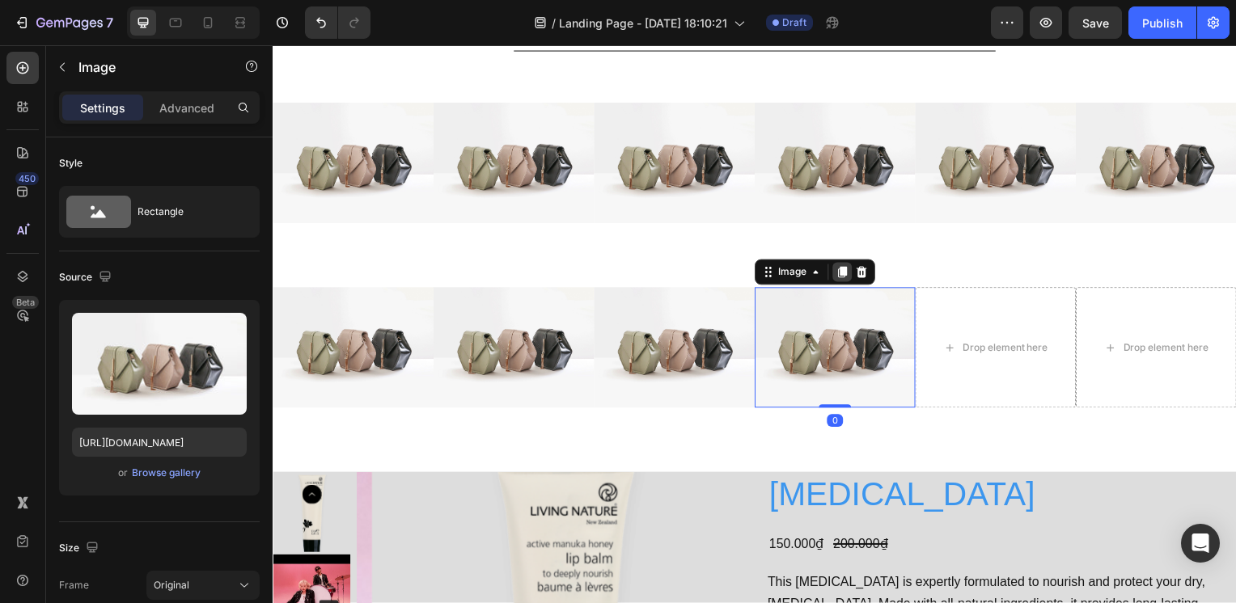
click at [842, 272] on icon at bounding box center [846, 274] width 9 height 11
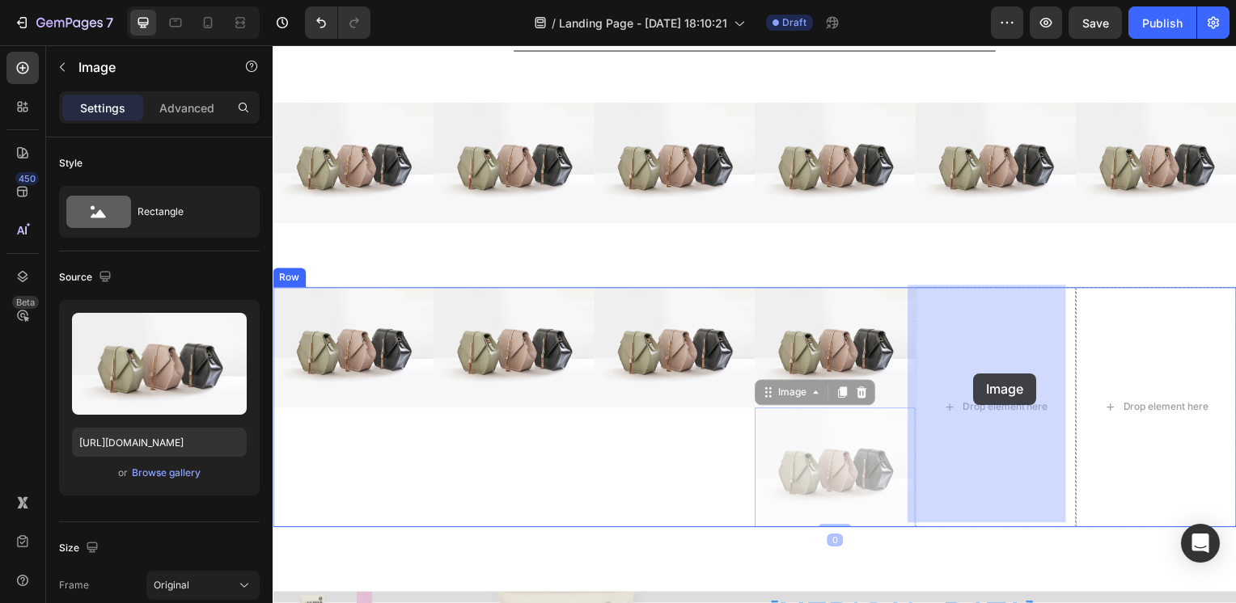
drag, startPoint x: 859, startPoint y: 464, endPoint x: 964, endPoint y: 389, distance: 129.3
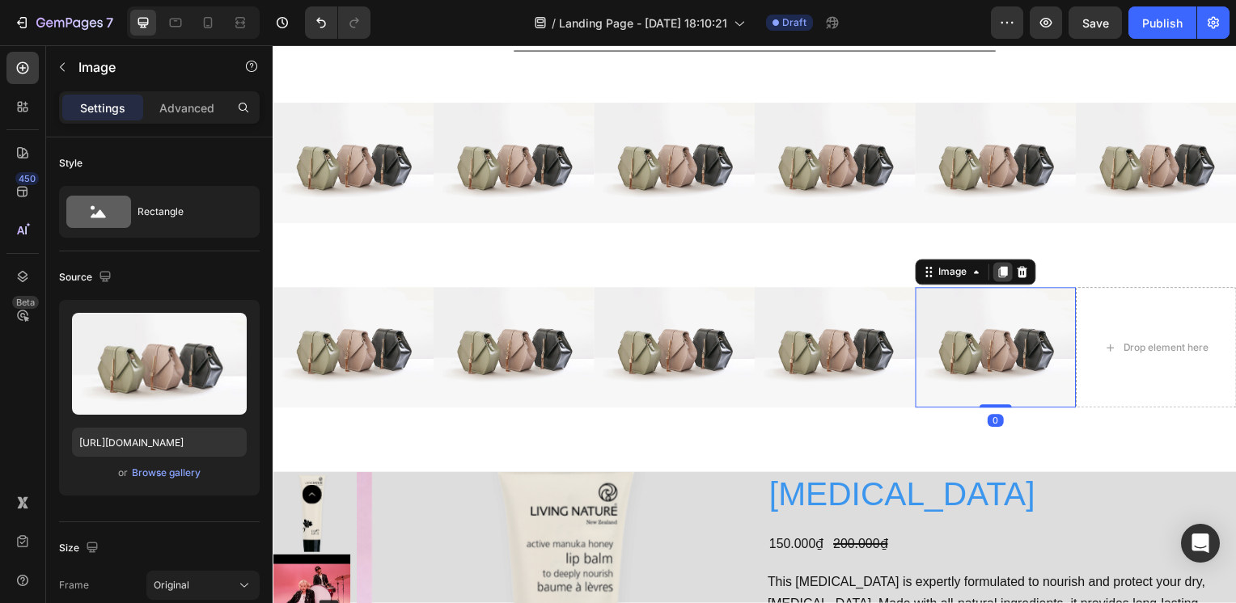
click at [1004, 273] on icon at bounding box center [1008, 274] width 9 height 11
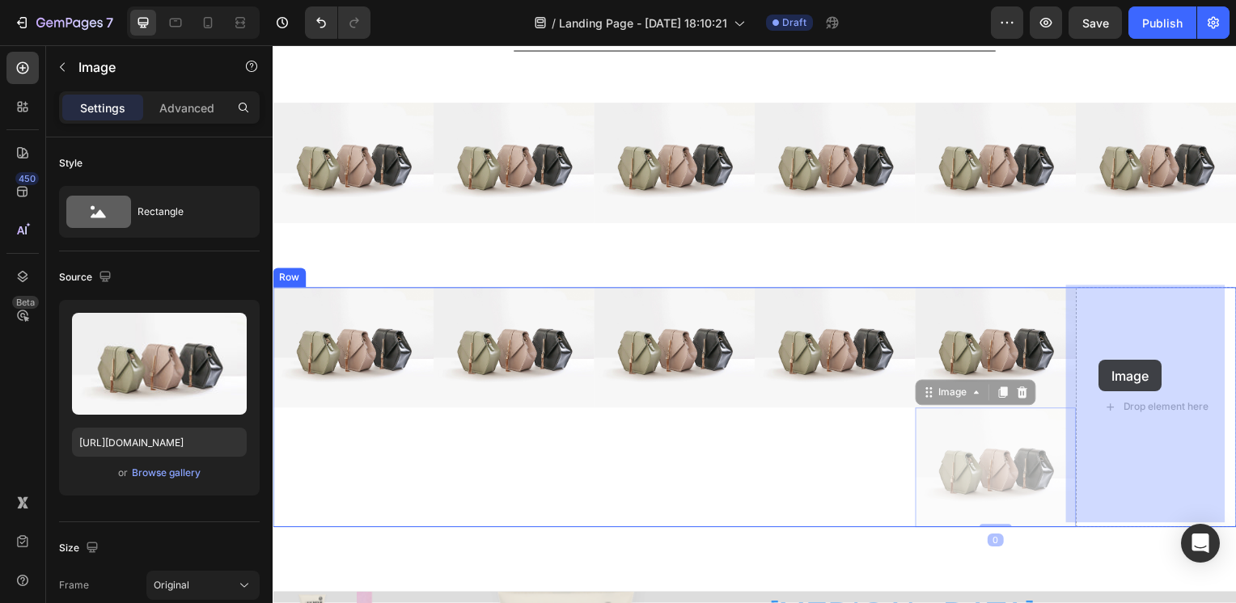
drag, startPoint x: 967, startPoint y: 450, endPoint x: 1105, endPoint y: 362, distance: 163.6
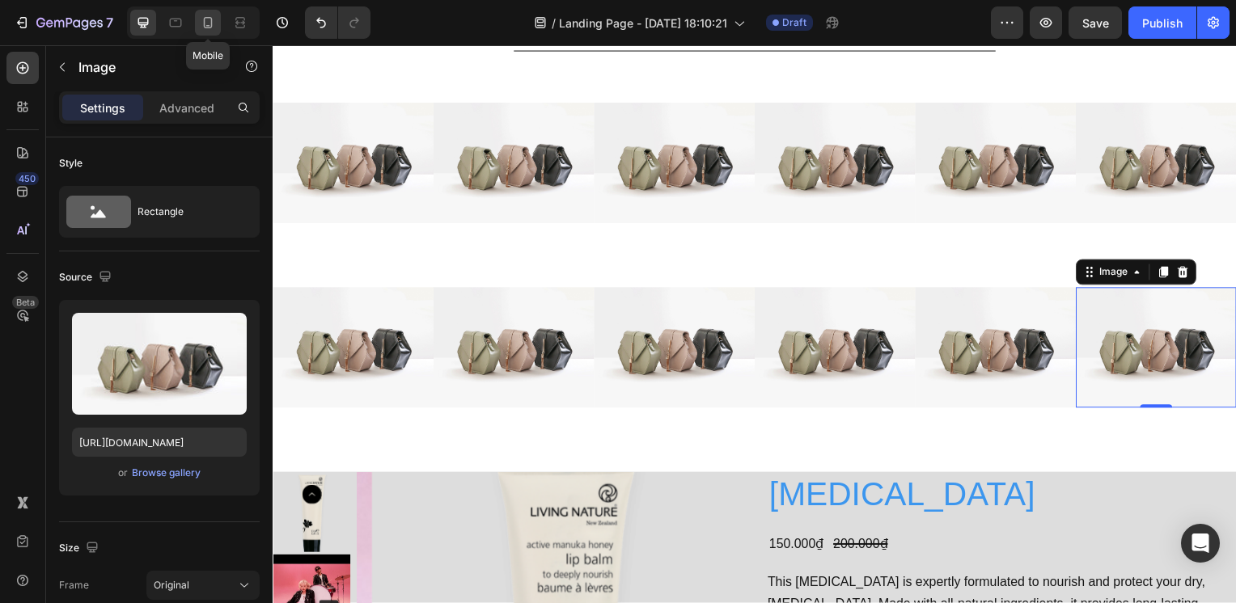
click at [208, 24] on icon at bounding box center [208, 23] width 16 height 16
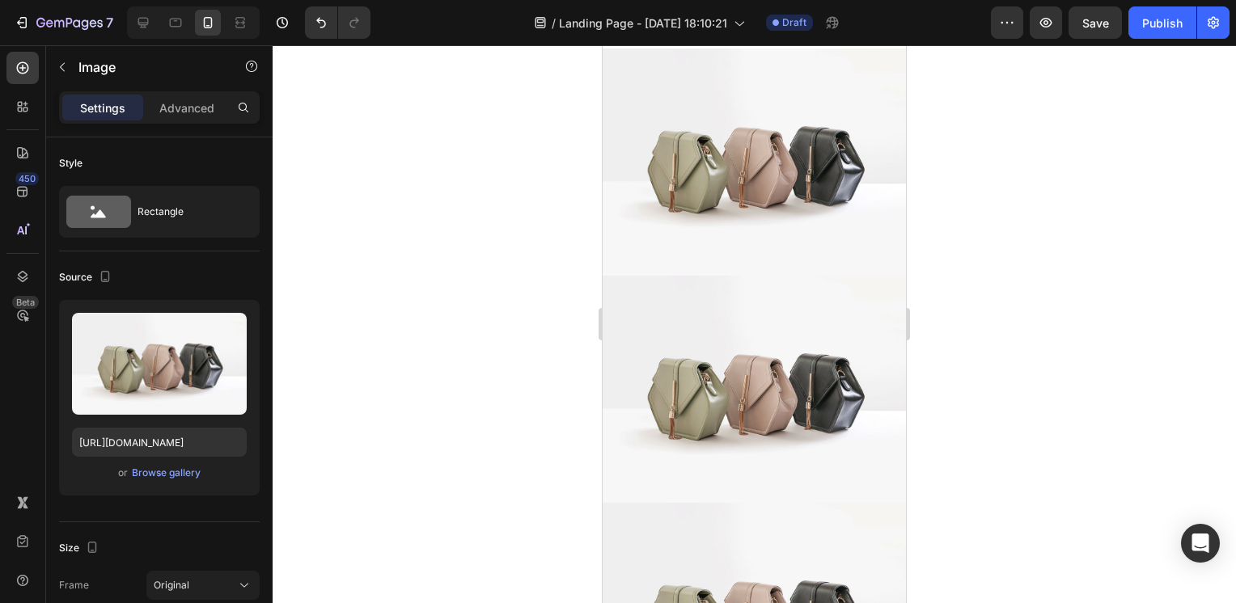
scroll to position [595, 0]
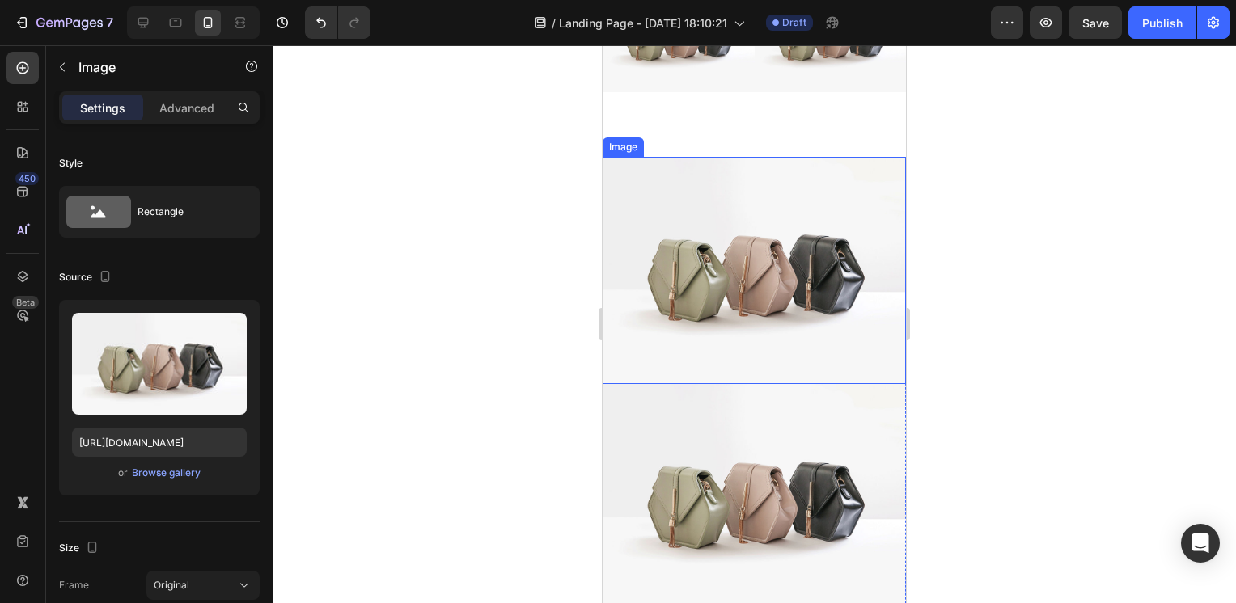
click at [718, 264] on img at bounding box center [754, 270] width 303 height 227
click at [635, 134] on div "Image" at bounding box center [640, 141] width 35 height 15
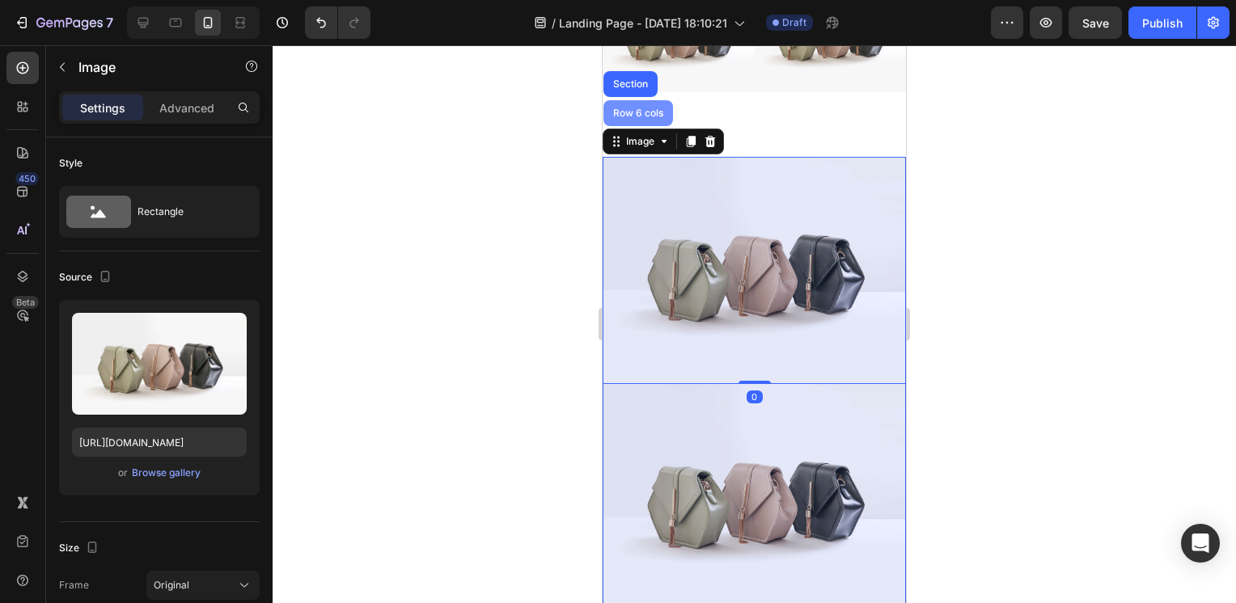
click at [641, 108] on div "Row 6 cols" at bounding box center [638, 113] width 57 height 10
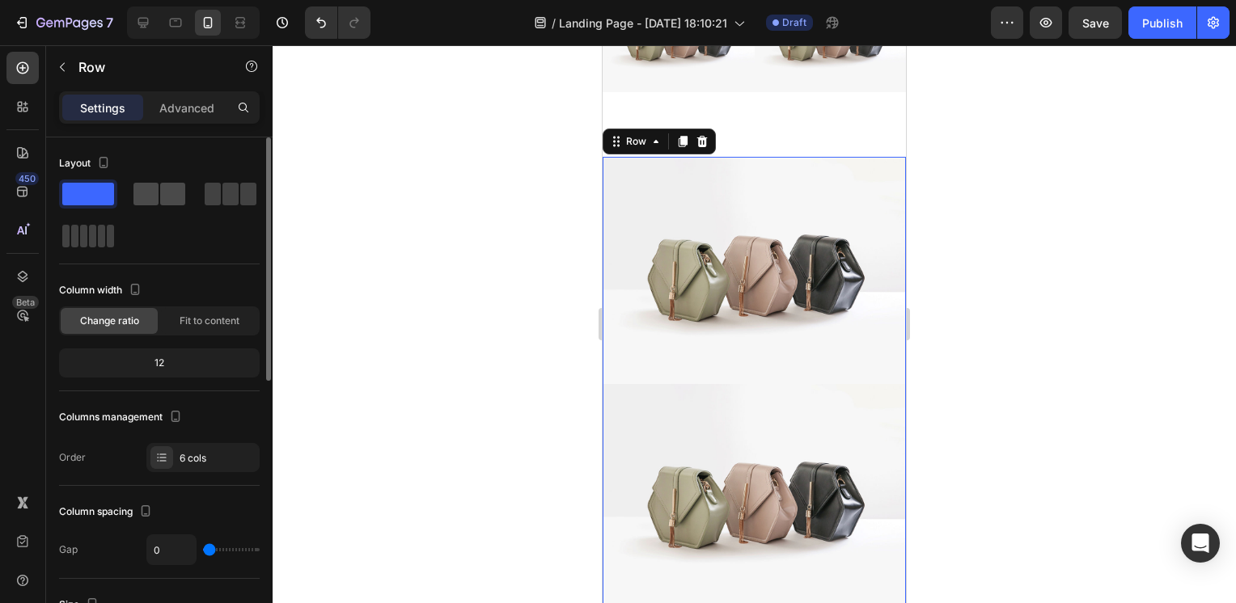
click at [136, 193] on span at bounding box center [145, 194] width 25 height 23
